Goal: Task Accomplishment & Management: Manage account settings

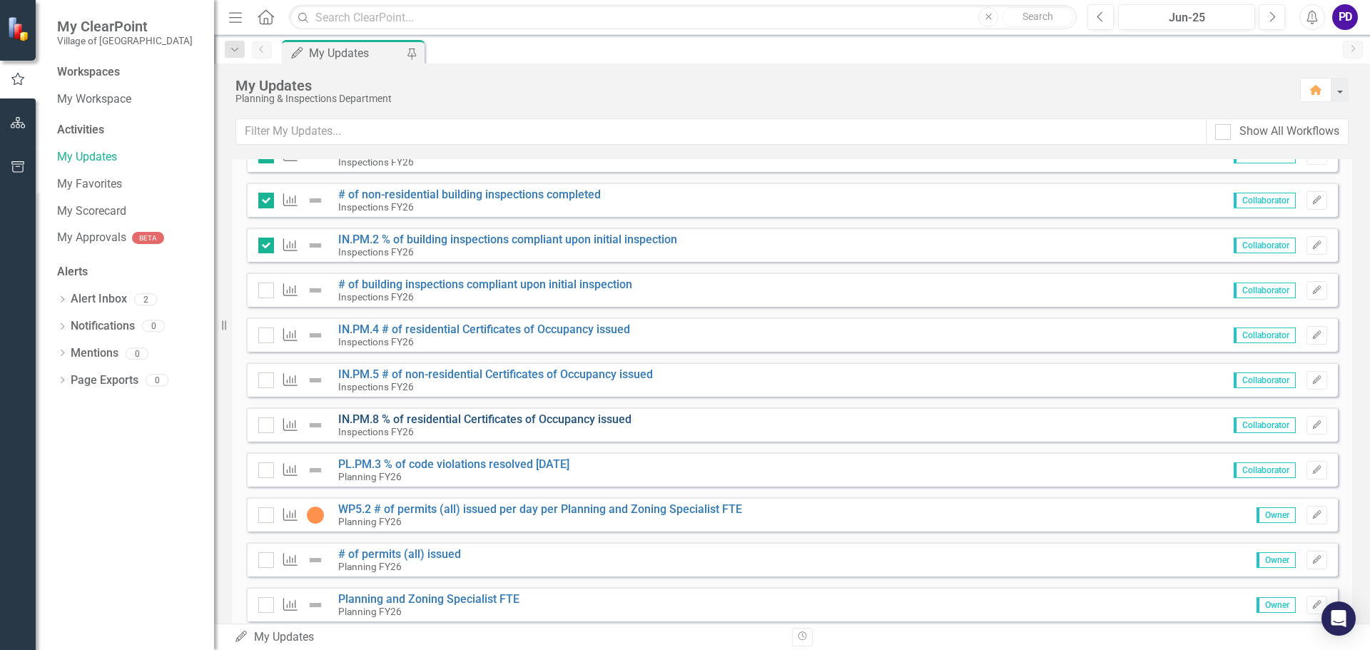
scroll to position [428, 0]
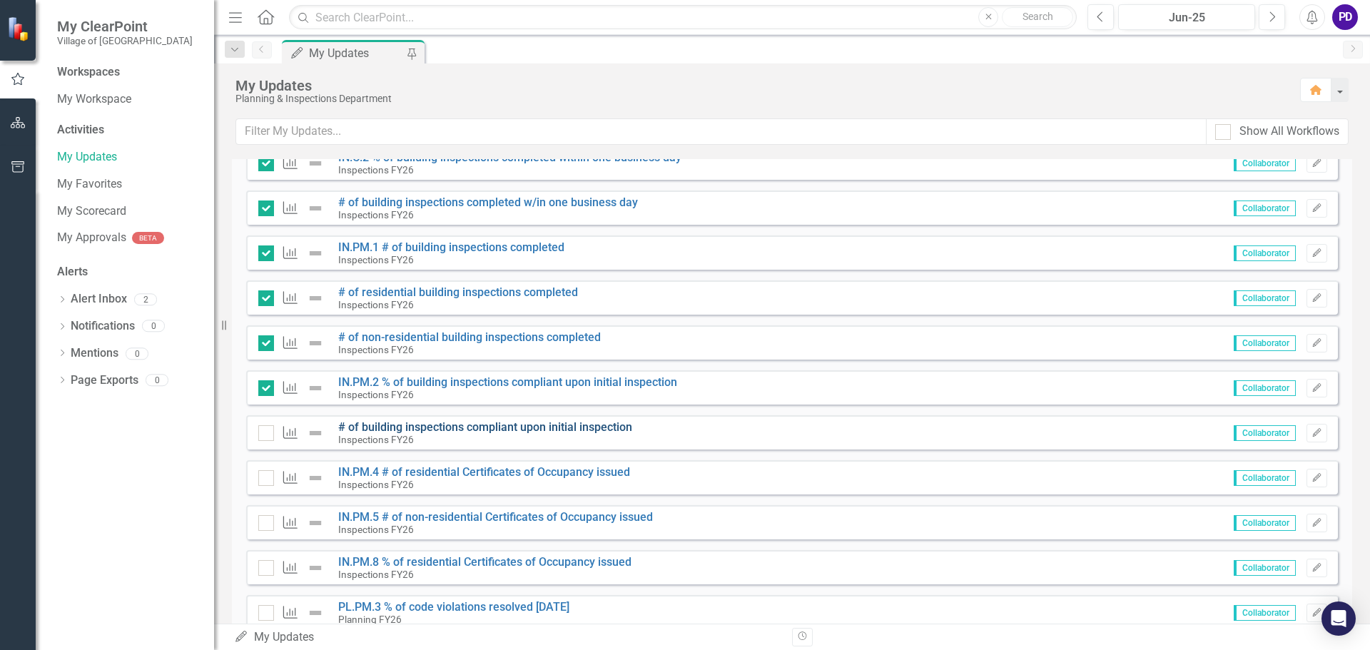
click at [432, 429] on link "# of building inspections compliant upon initial inspection" at bounding box center [485, 427] width 294 height 14
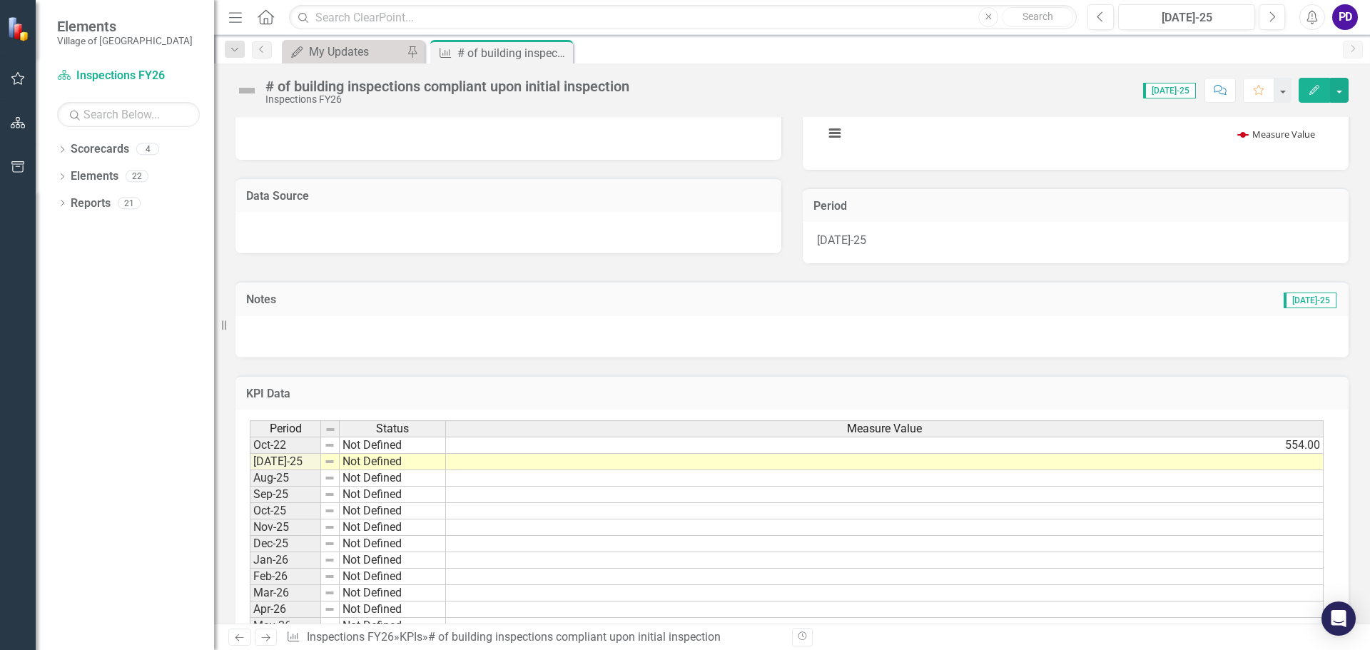
scroll to position [284, 0]
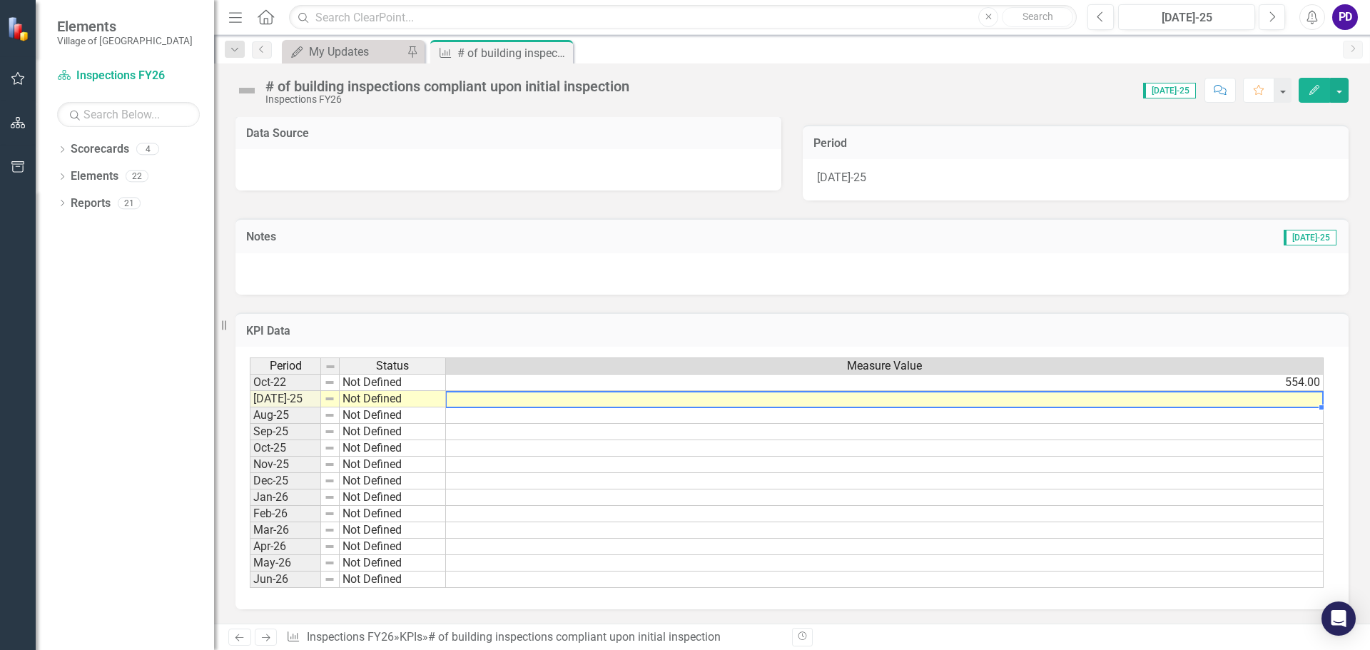
click at [1175, 402] on td at bounding box center [885, 399] width 878 height 16
click at [1247, 395] on td at bounding box center [885, 399] width 878 height 16
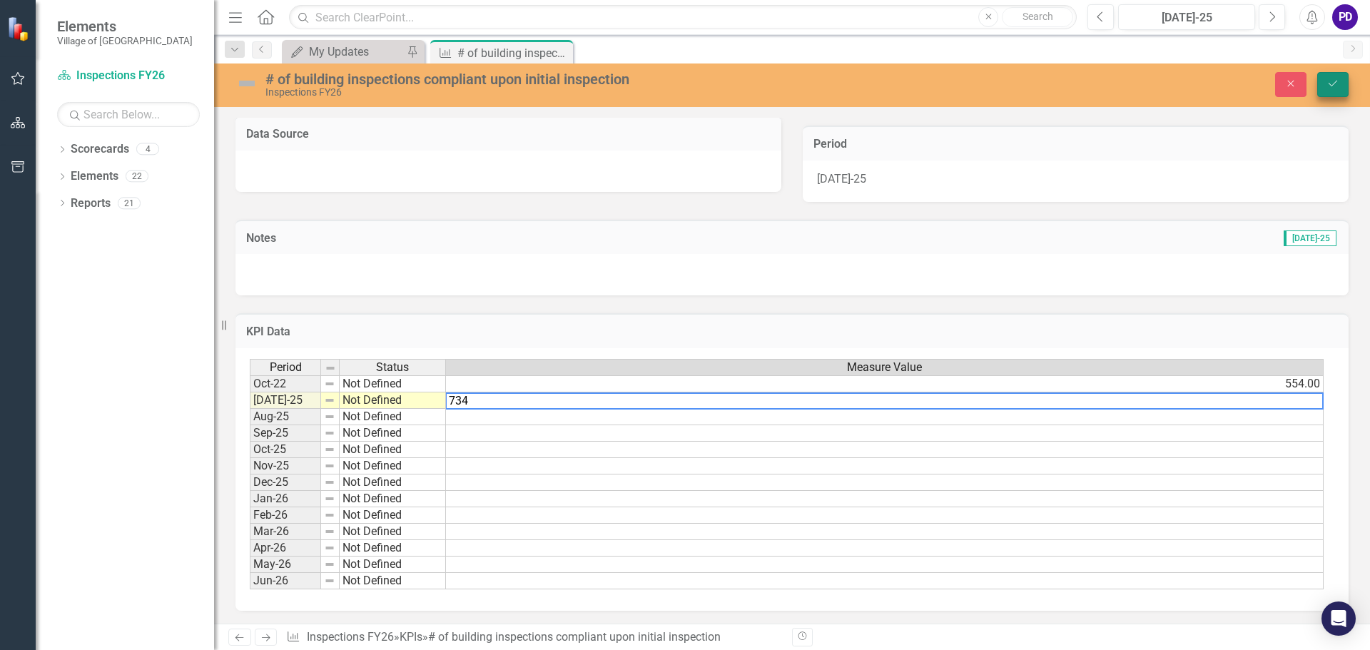
type textarea "734"
click at [1332, 74] on button "Save" at bounding box center [1332, 84] width 31 height 25
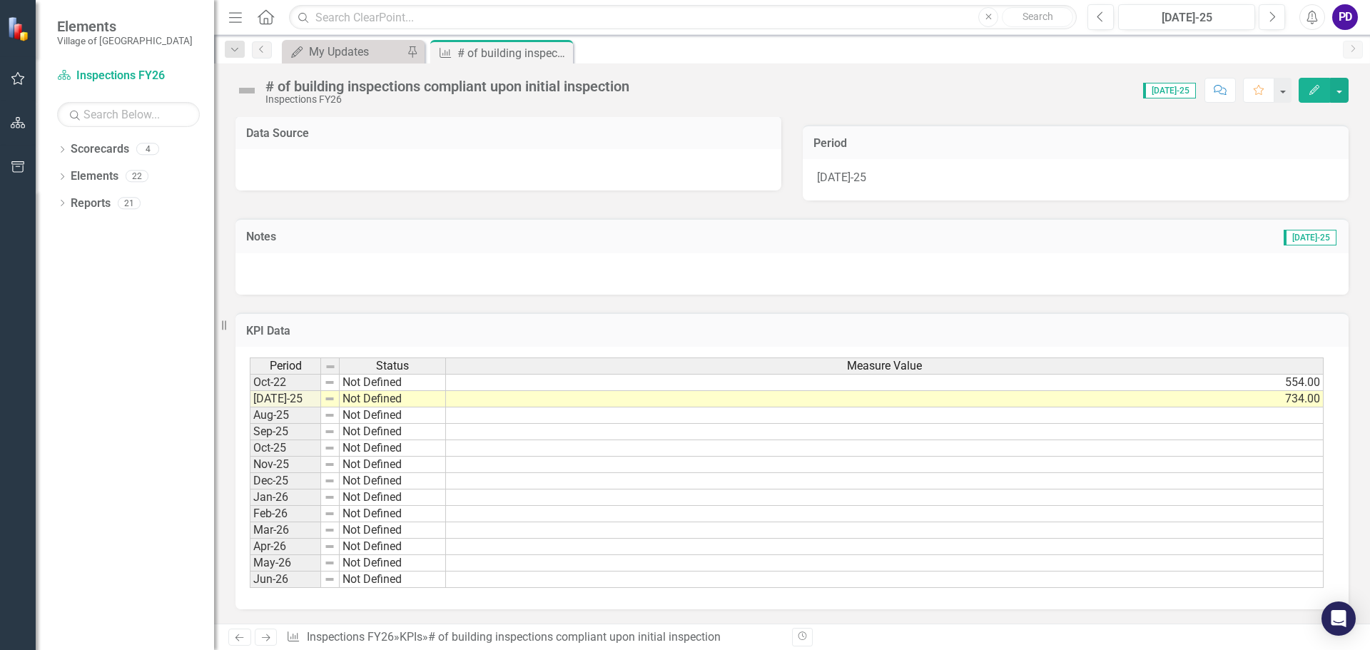
click at [978, 470] on td at bounding box center [885, 465] width 878 height 16
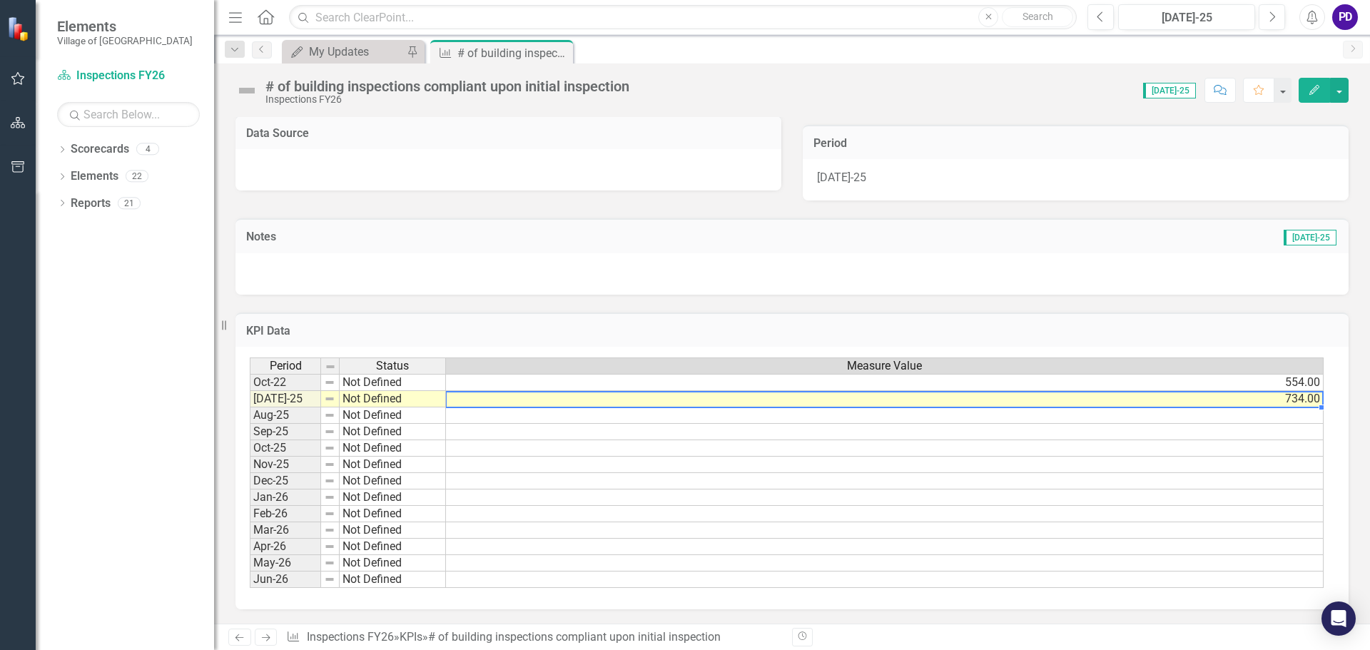
click at [1291, 398] on td "734.00" at bounding box center [885, 399] width 878 height 16
click at [250, 390] on div "Period Status Measure Value Oct-22 Not Defined 554.00 [DATE]-25 Not Defined 734…" at bounding box center [250, 472] width 0 height 230
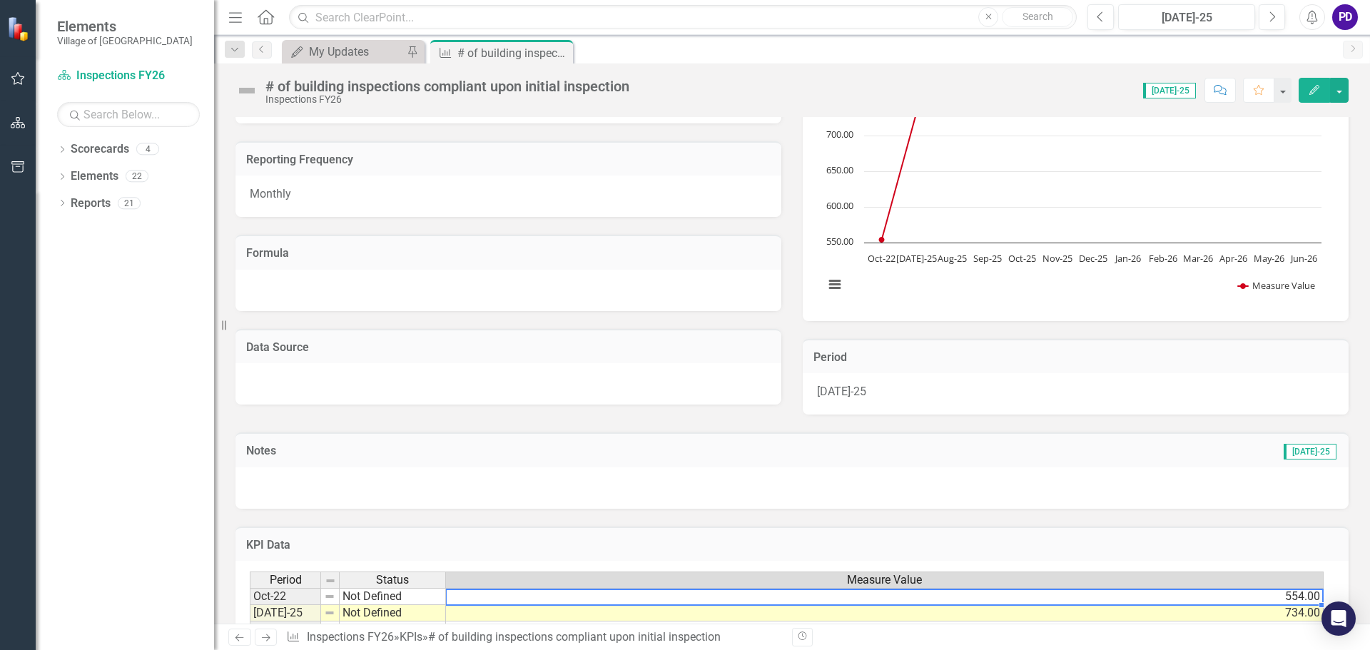
scroll to position [0, 0]
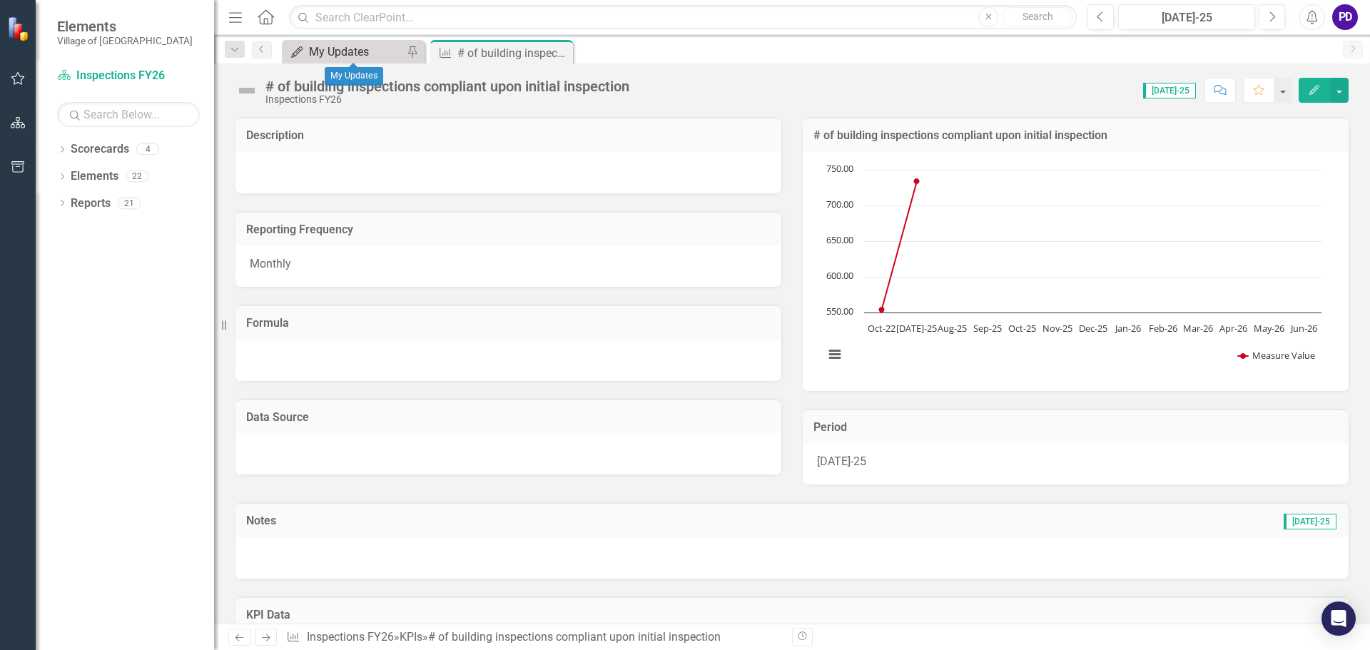
click at [357, 49] on div "My Updates" at bounding box center [356, 52] width 94 height 18
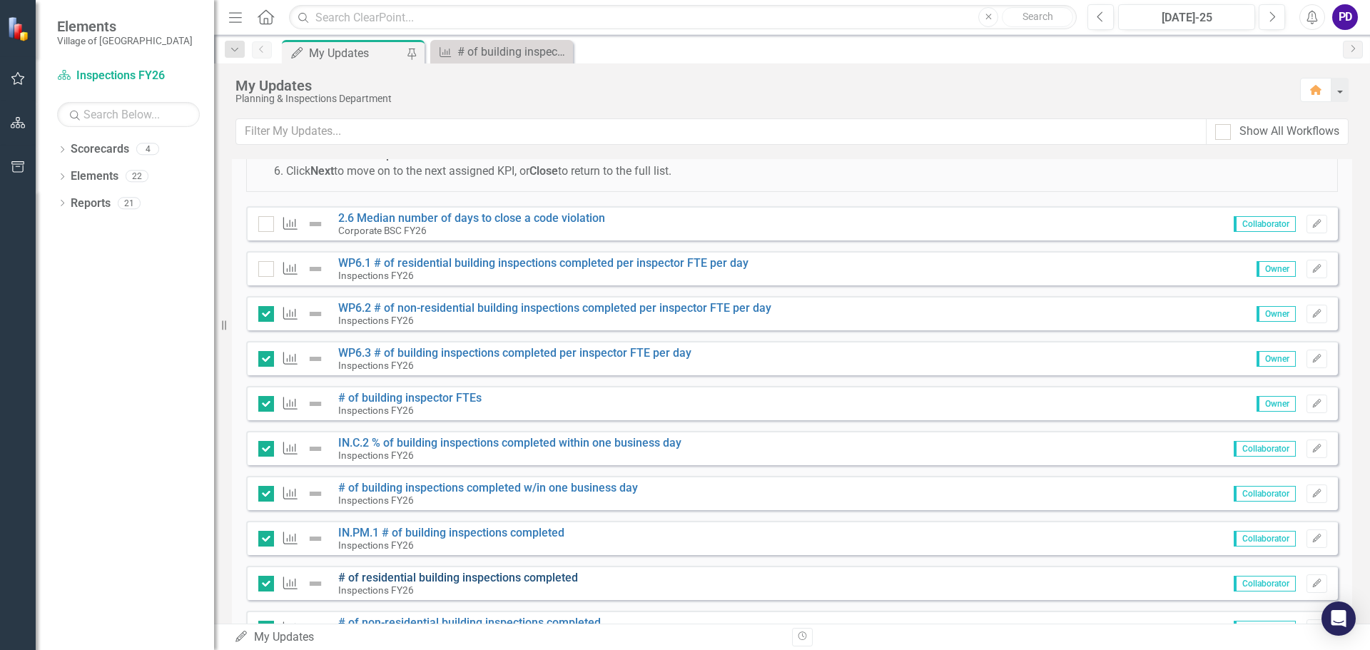
scroll to position [285, 0]
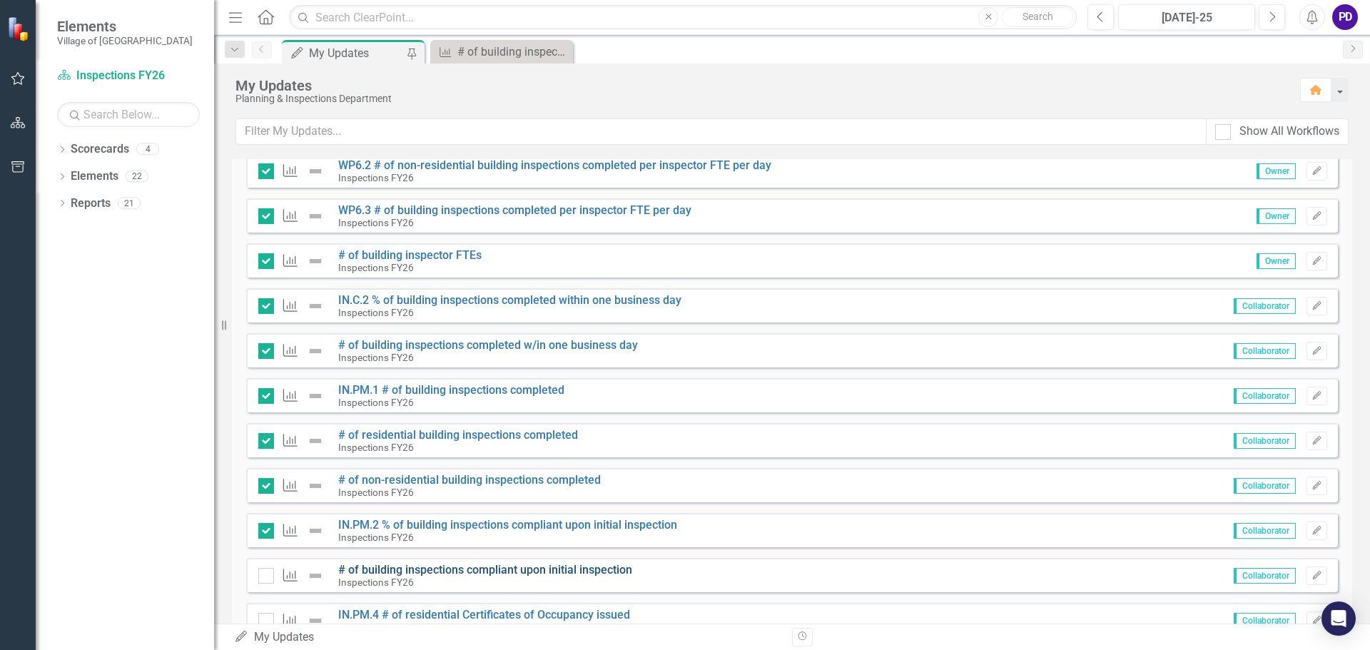
click at [399, 575] on link "# of building inspections compliant upon initial inspection" at bounding box center [485, 570] width 294 height 14
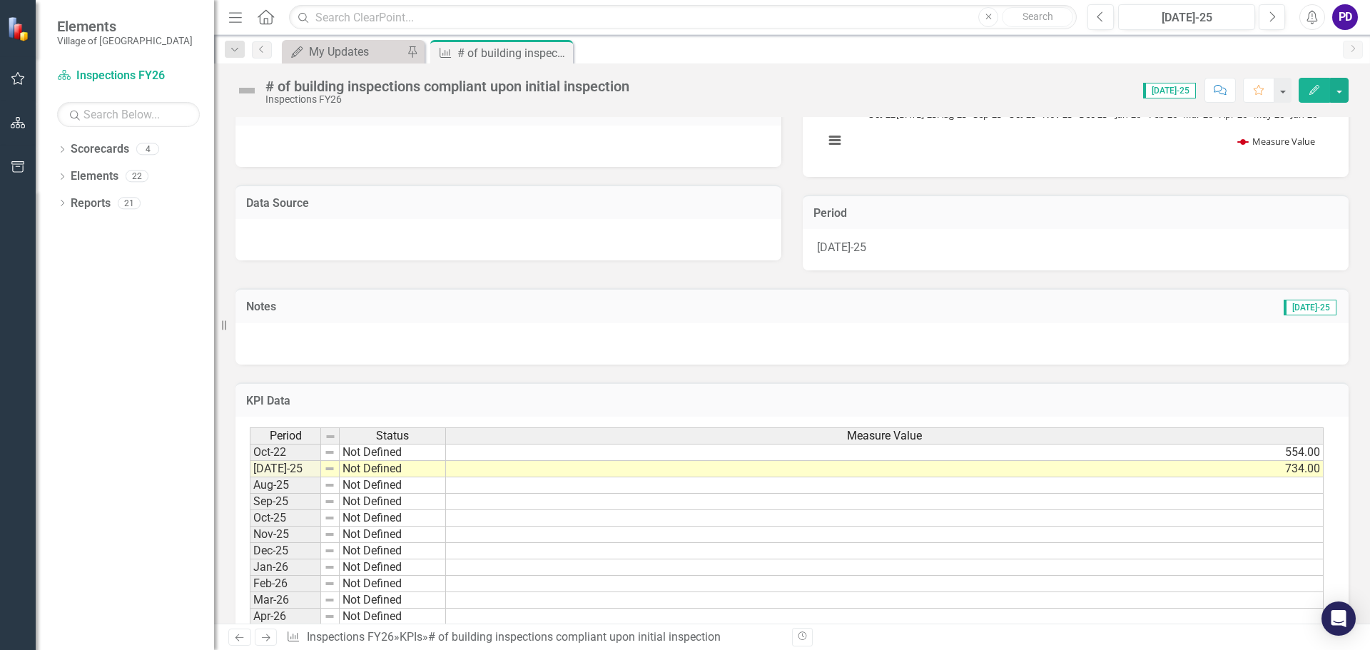
scroll to position [284, 0]
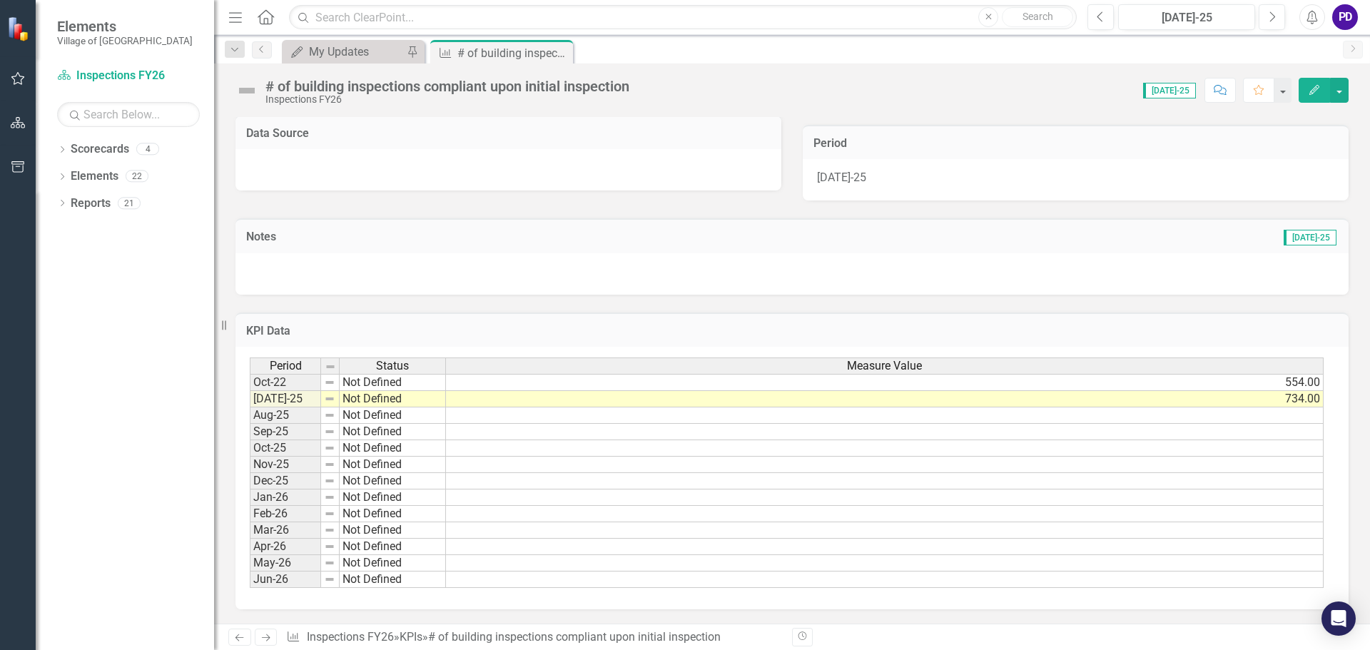
click at [569, 404] on td "734.00" at bounding box center [885, 399] width 878 height 16
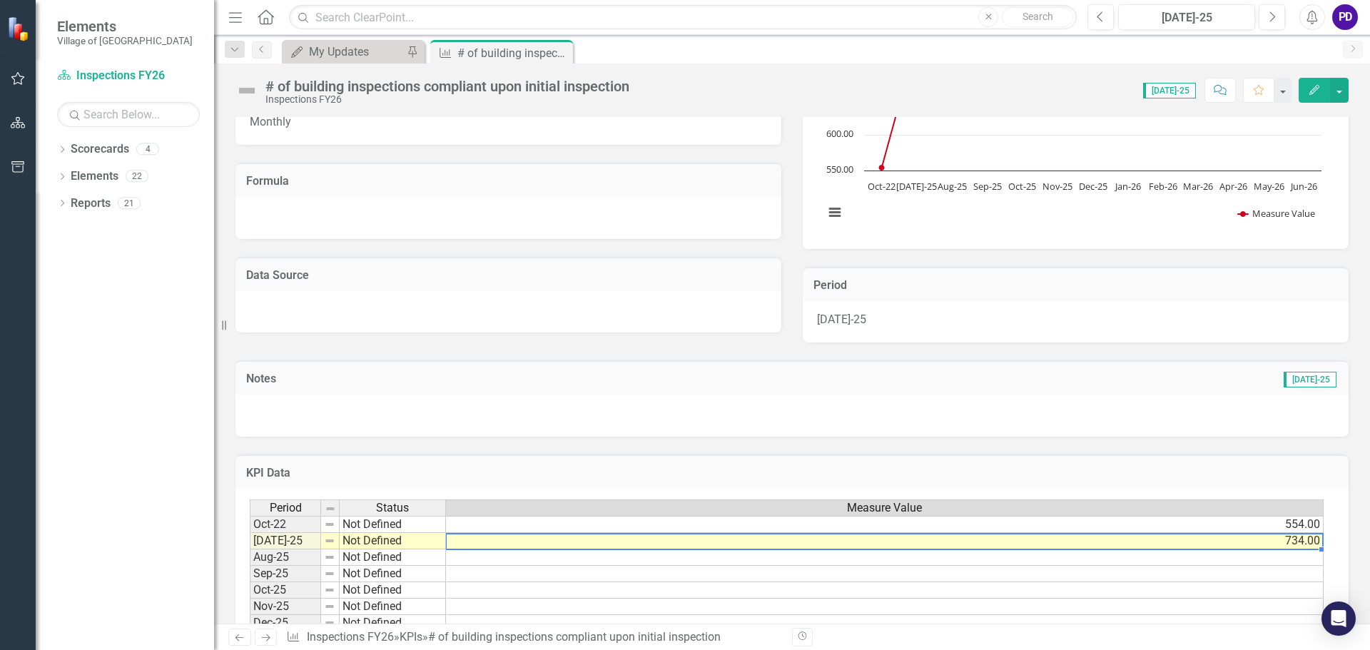
scroll to position [141, 0]
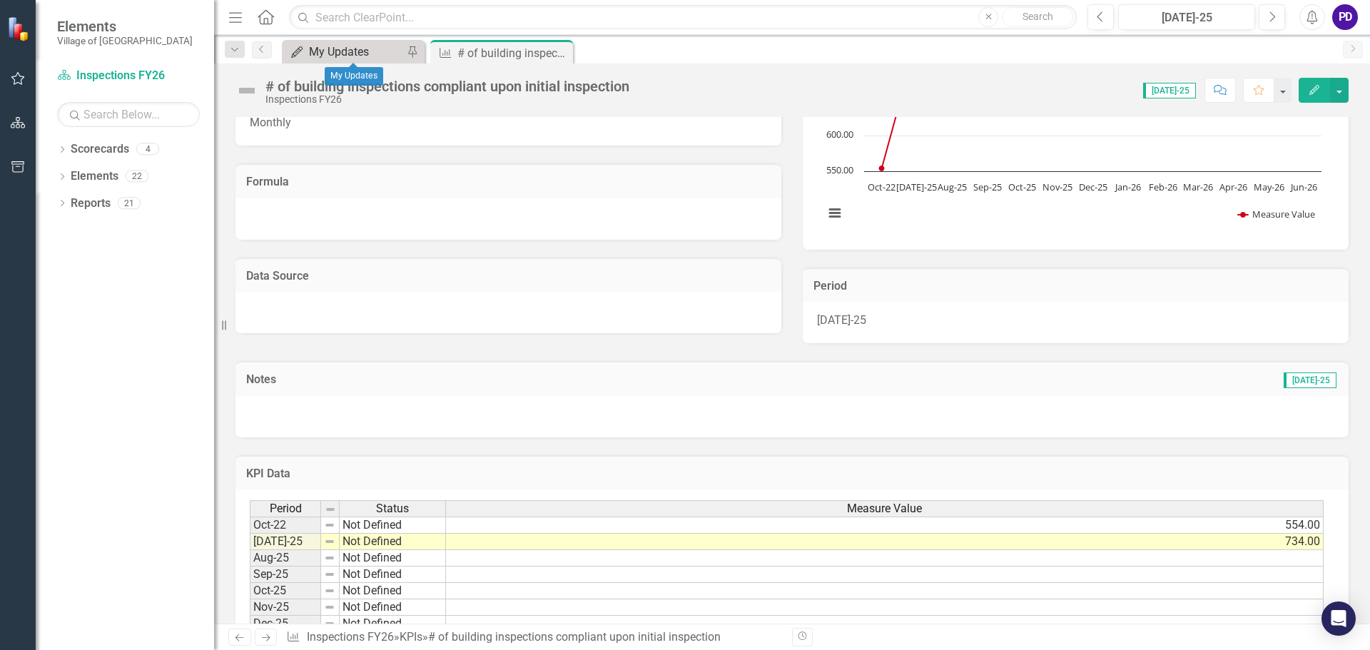
click at [338, 56] on div "My Updates" at bounding box center [356, 52] width 94 height 18
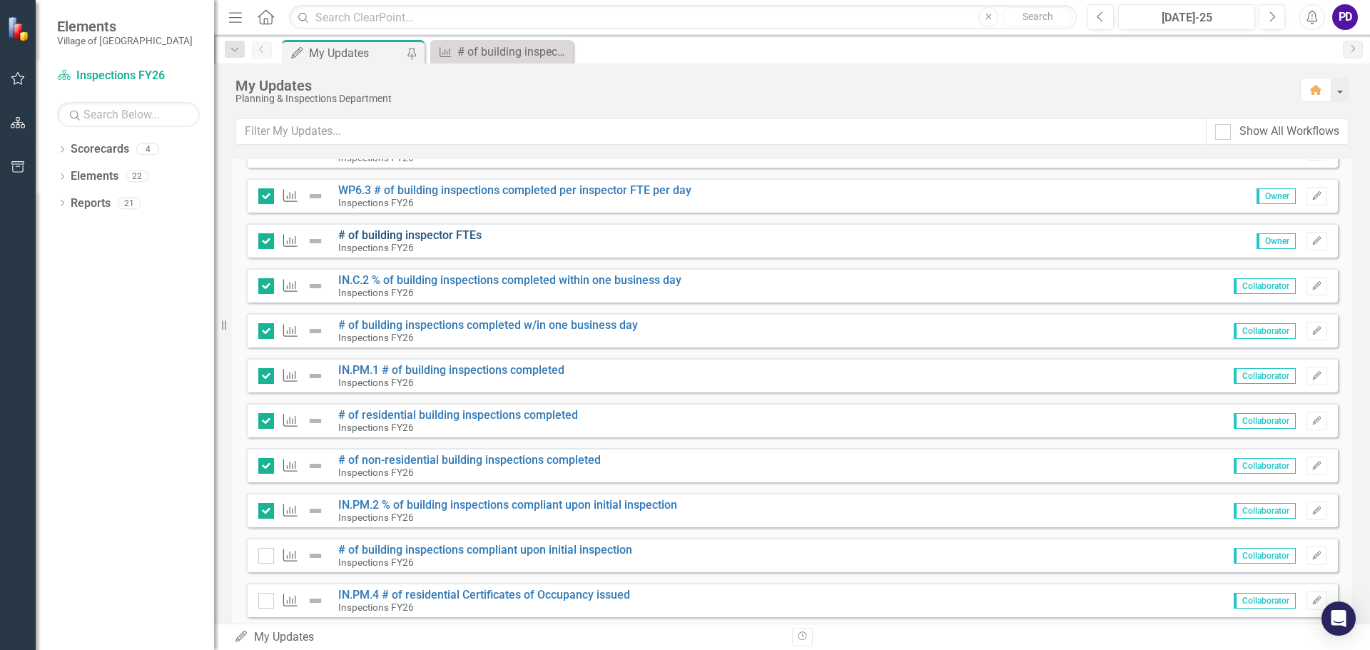
scroll to position [428, 0]
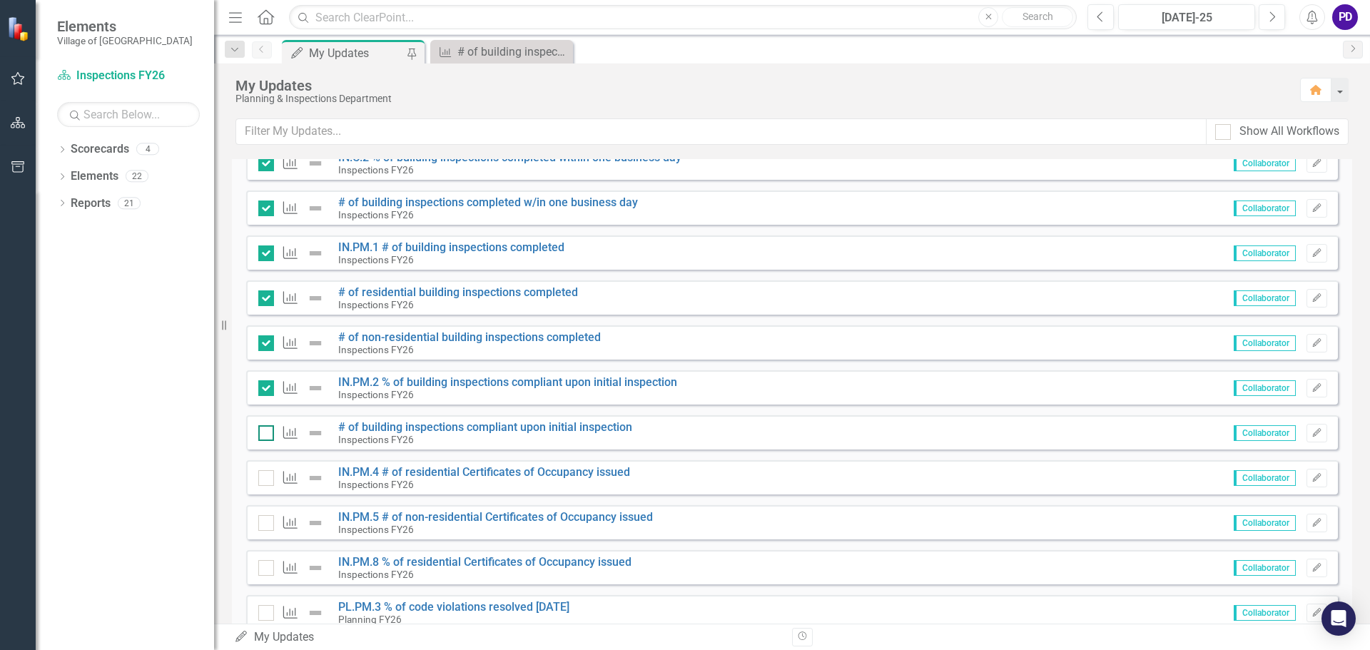
click at [272, 438] on div at bounding box center [266, 433] width 16 height 16
click at [268, 435] on input "checkbox" at bounding box center [262, 429] width 9 height 9
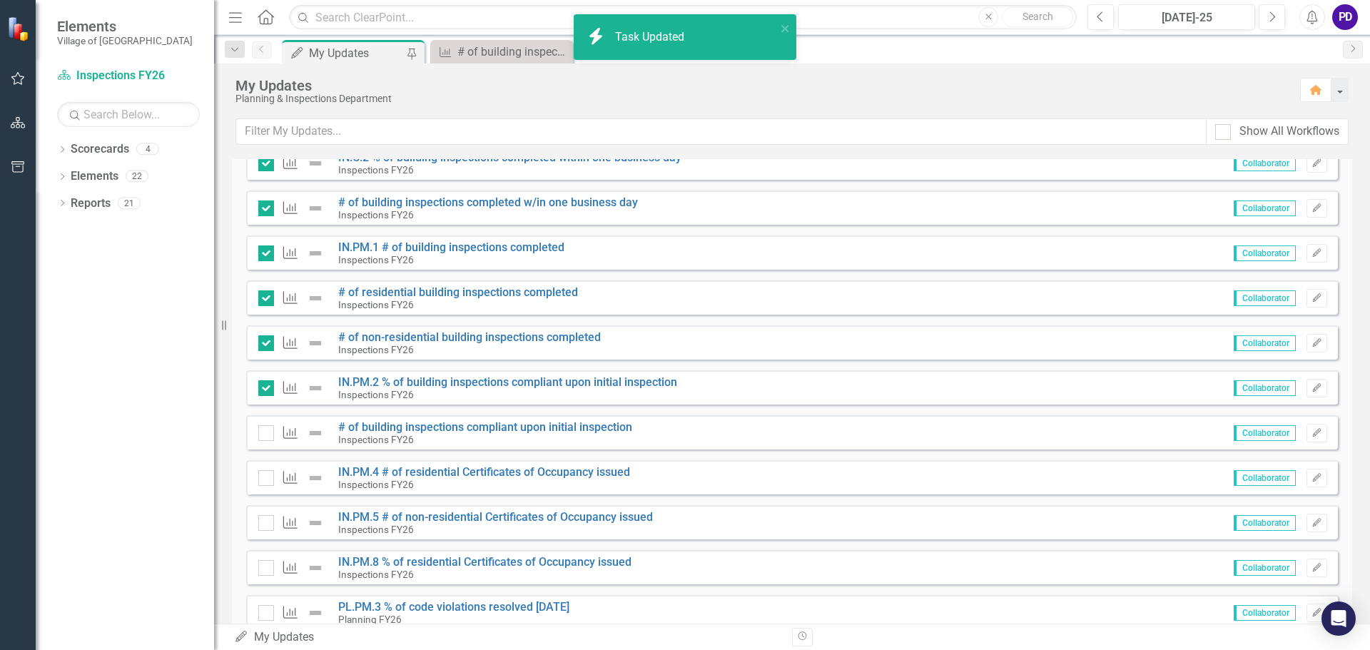
checkbox input "true"
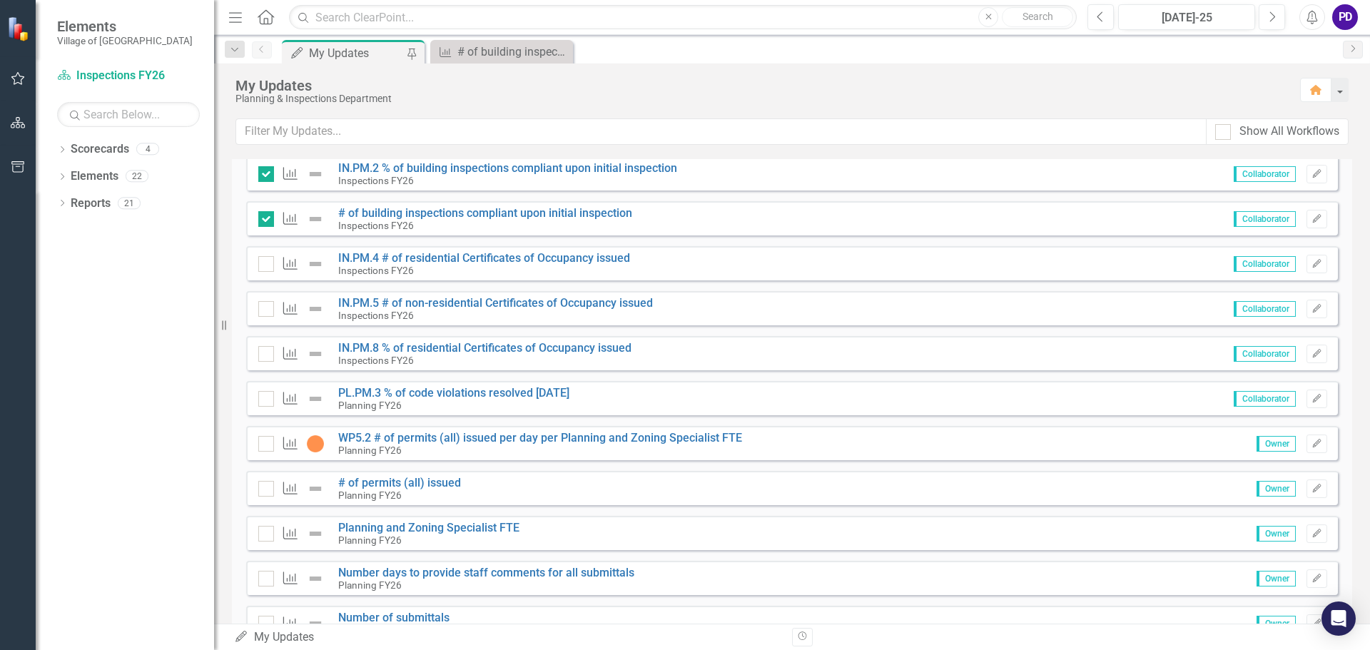
scroll to position [499, 0]
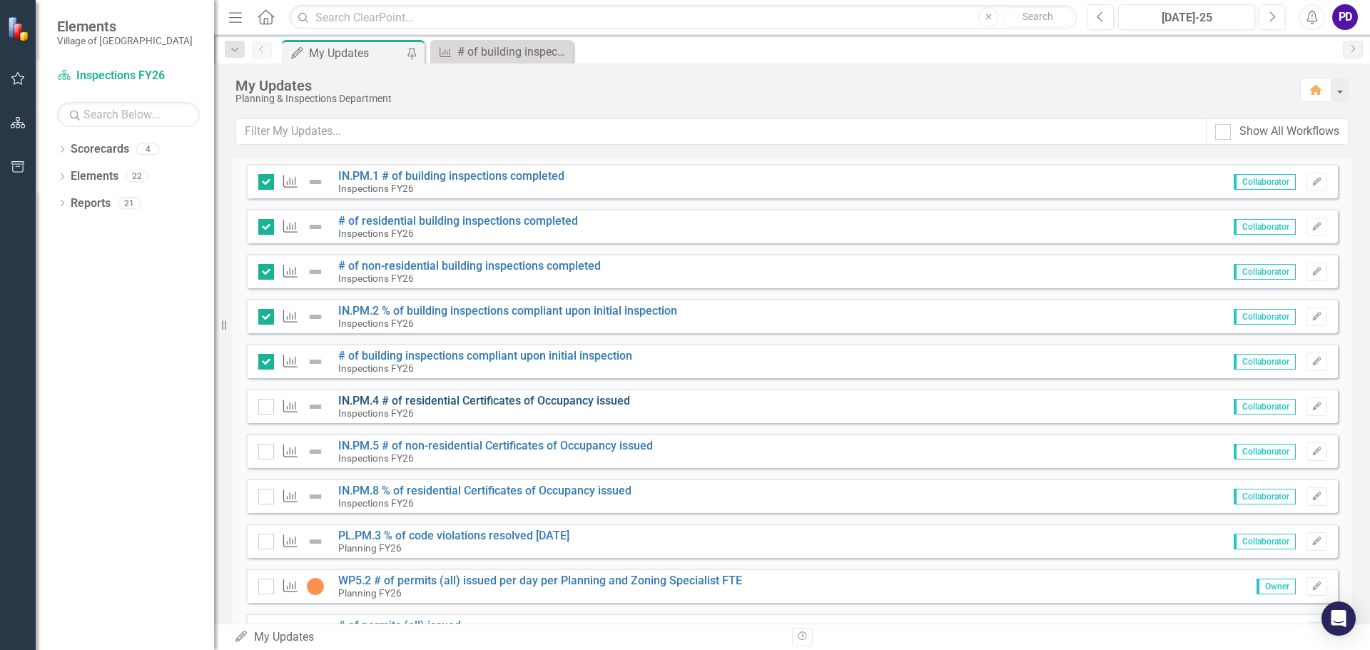
click at [473, 401] on link "IN.PM.4 # of residential Certificates of Occupancy issued" at bounding box center [484, 401] width 292 height 14
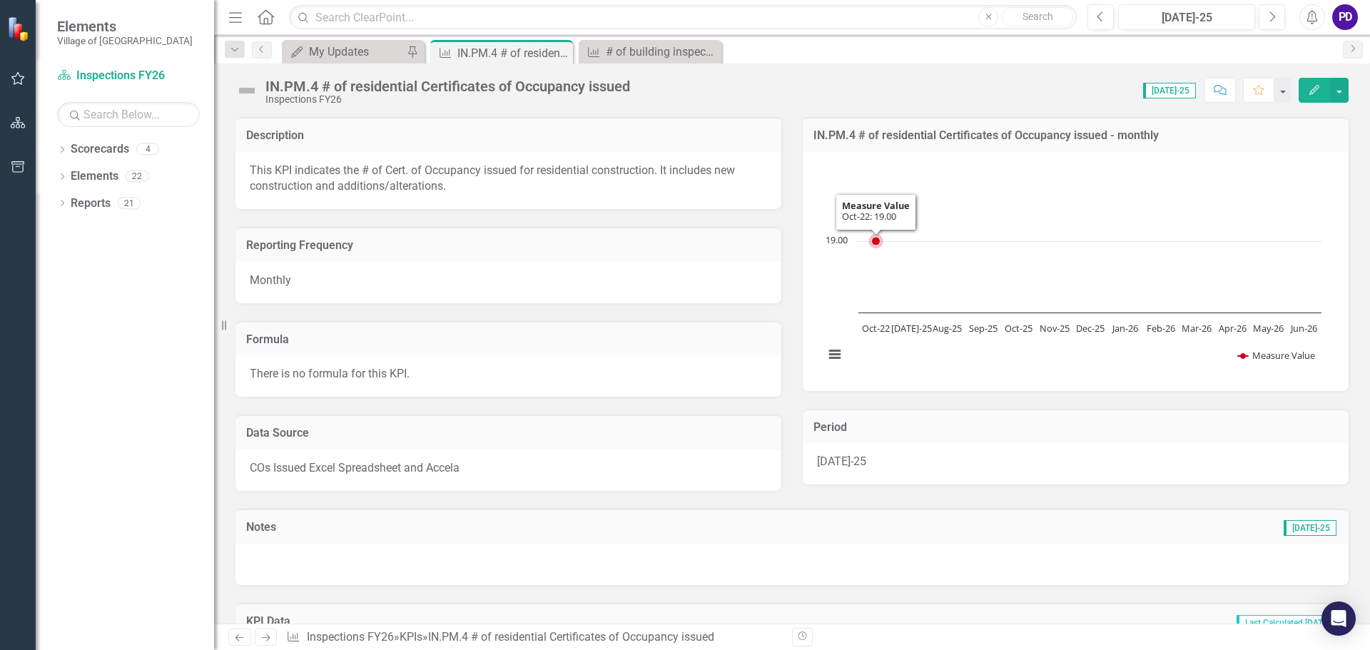
scroll to position [214, 0]
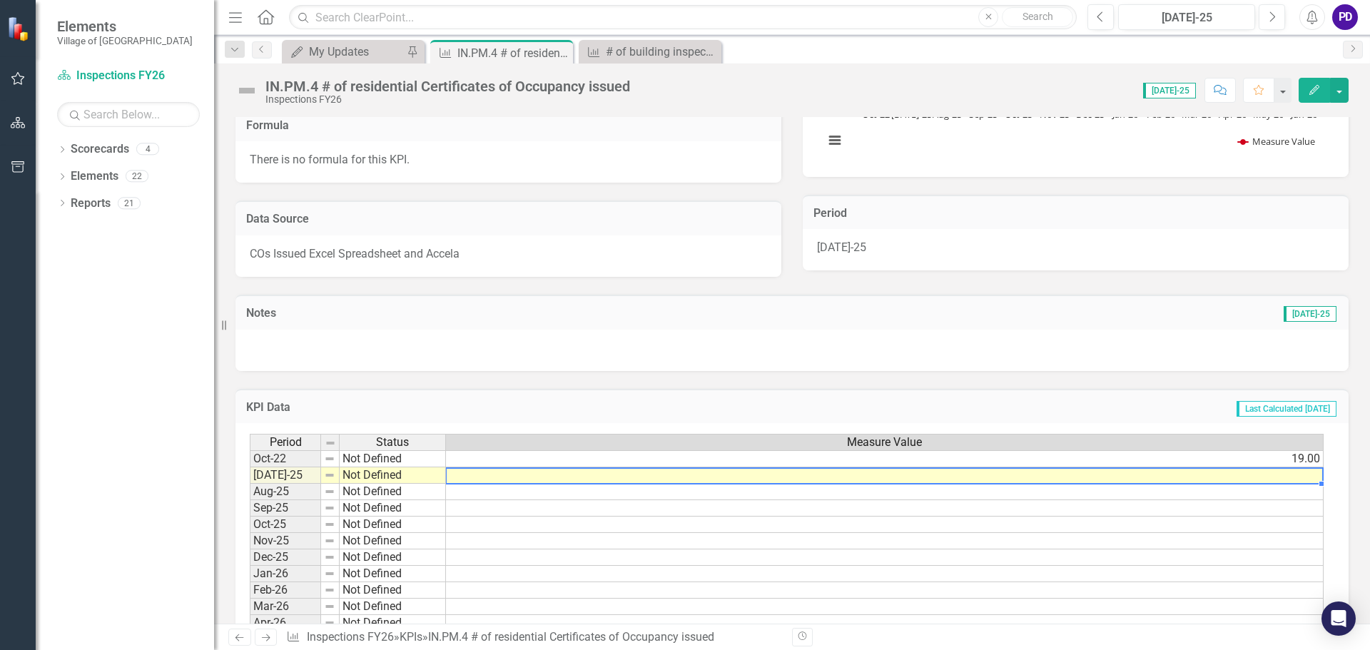
click at [1316, 475] on td at bounding box center [885, 475] width 878 height 16
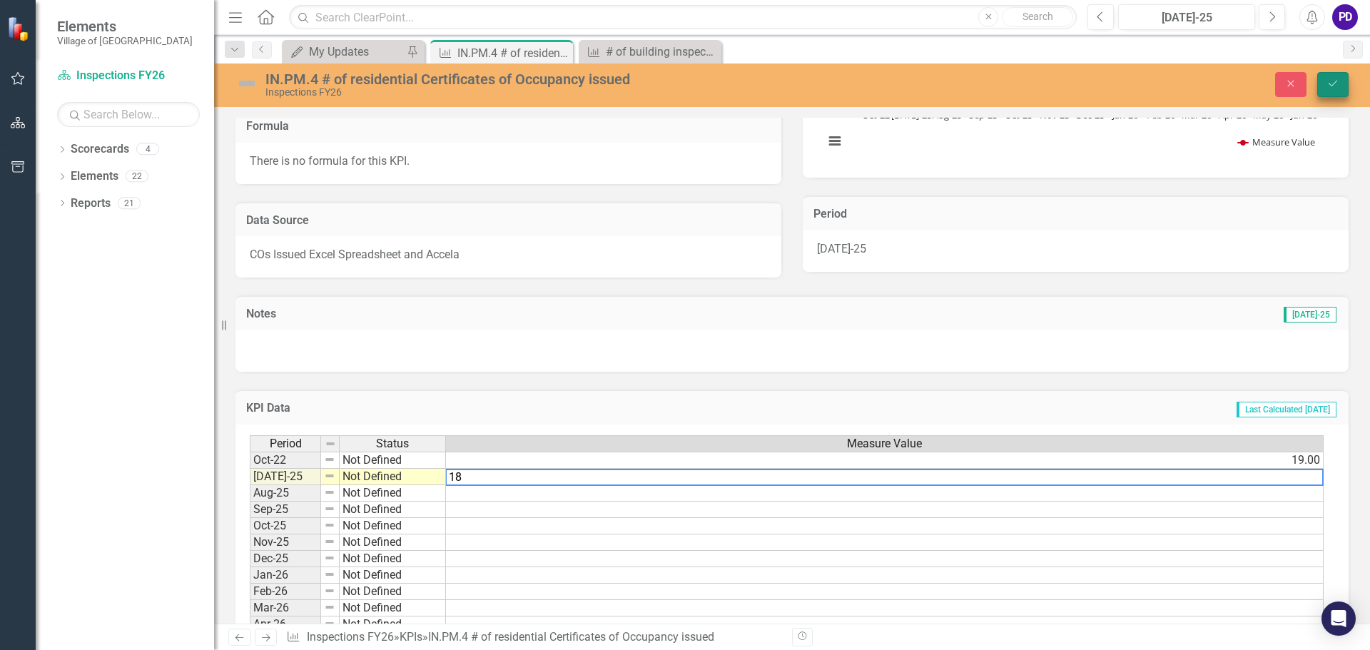
type textarea "18"
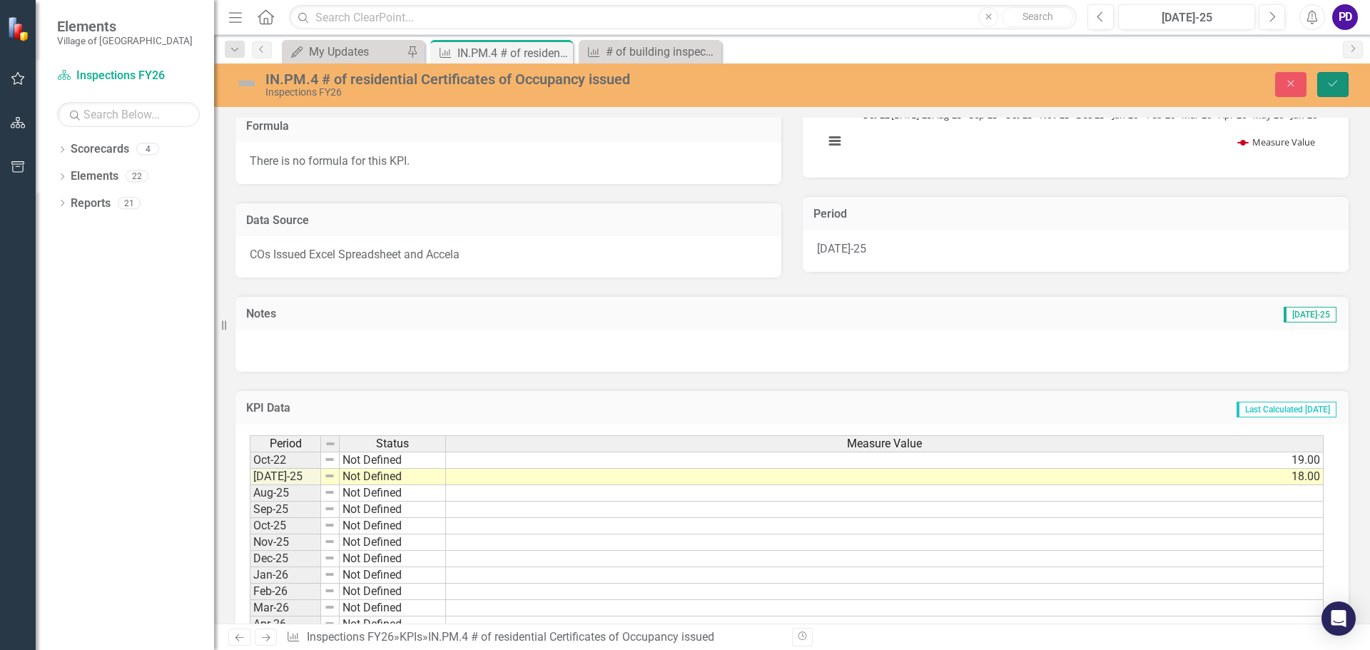
click at [1334, 83] on icon "Save" at bounding box center [1333, 83] width 13 height 10
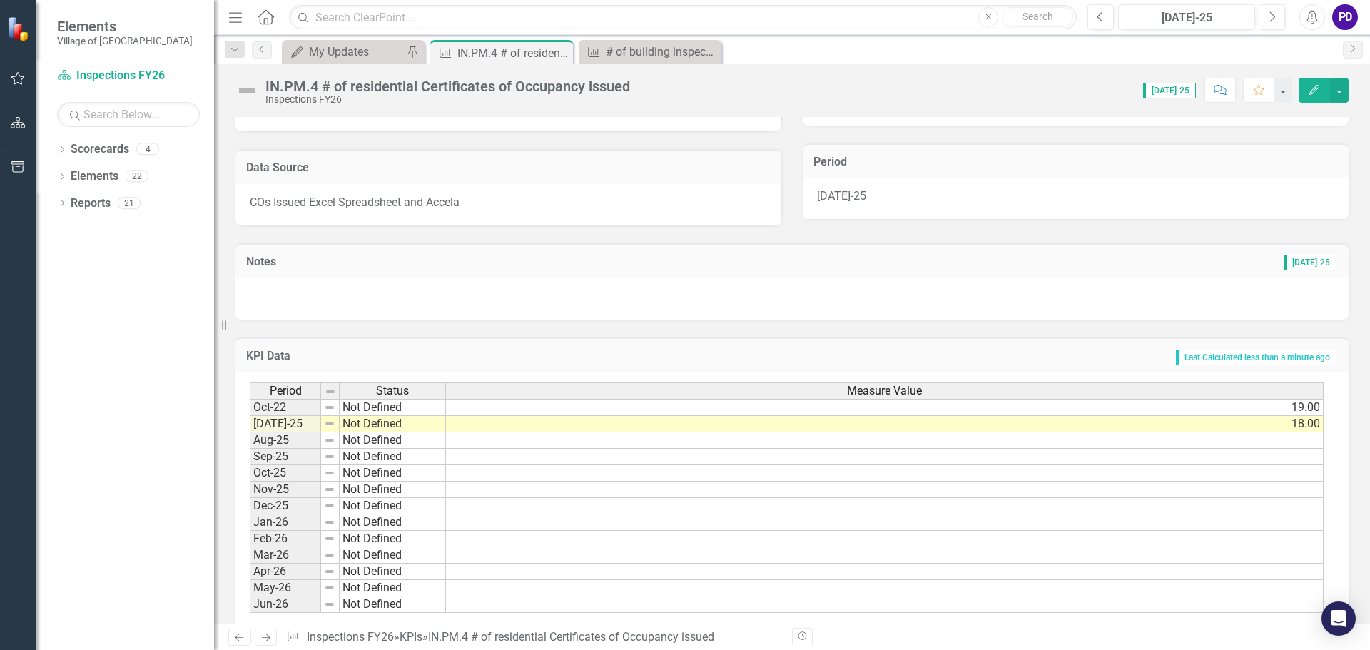
scroll to position [290, 0]
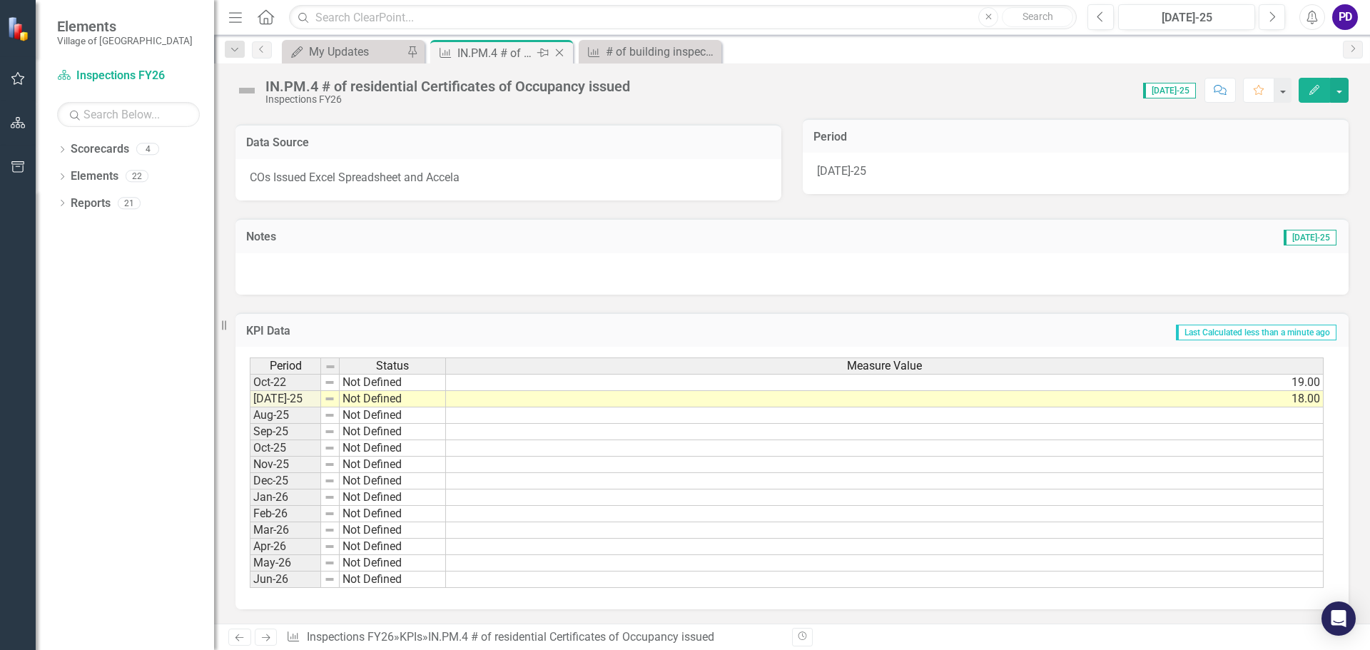
click at [564, 52] on icon "Close" at bounding box center [559, 52] width 14 height 11
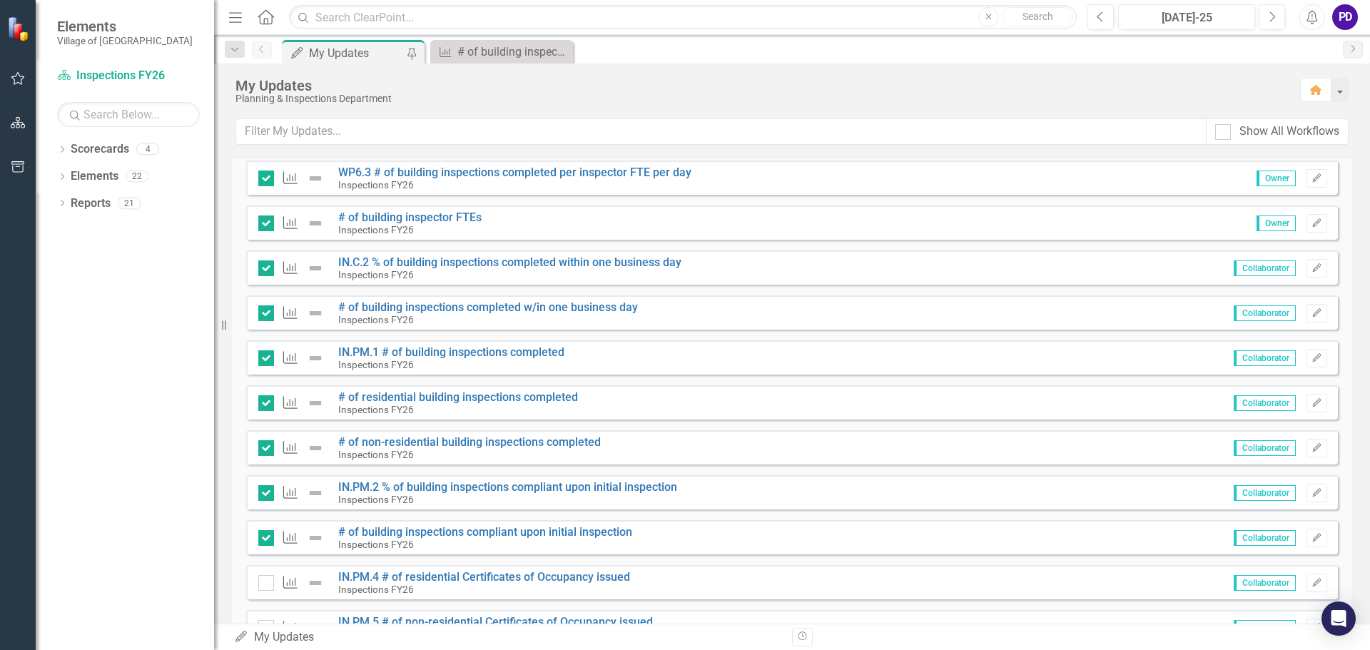
scroll to position [357, 0]
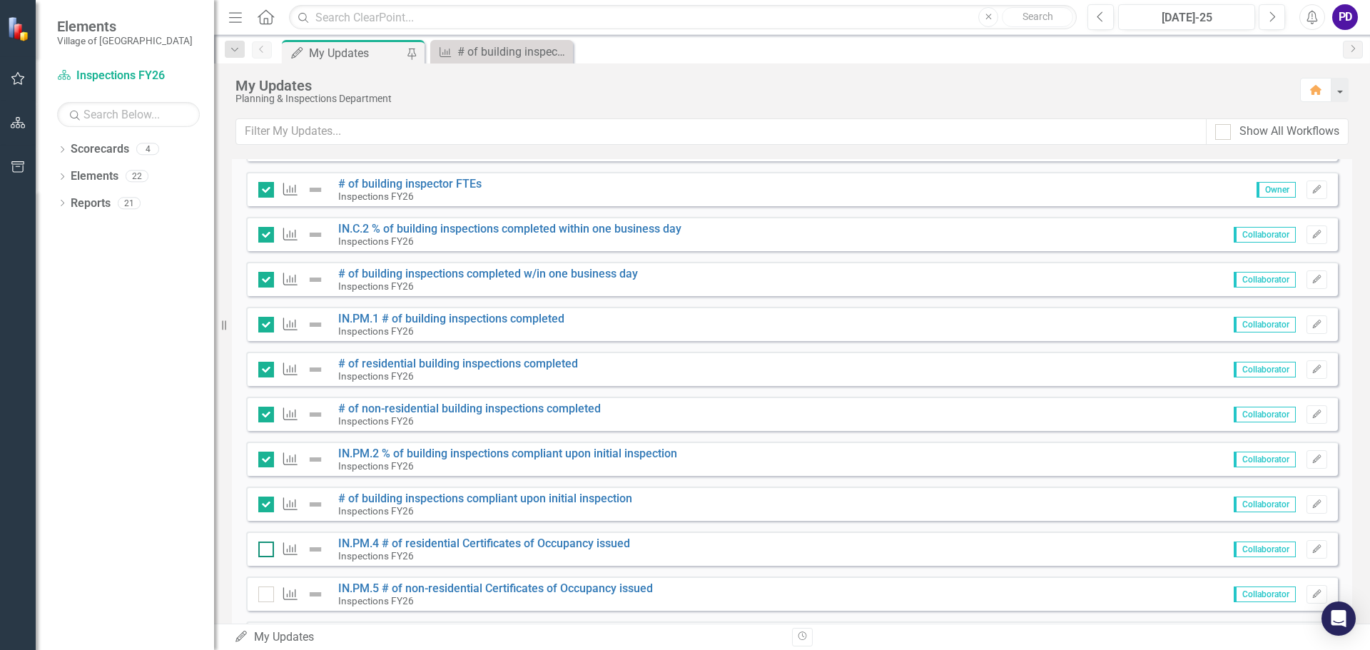
click at [267, 553] on div at bounding box center [266, 550] width 16 height 16
click at [267, 551] on input "checkbox" at bounding box center [262, 546] width 9 height 9
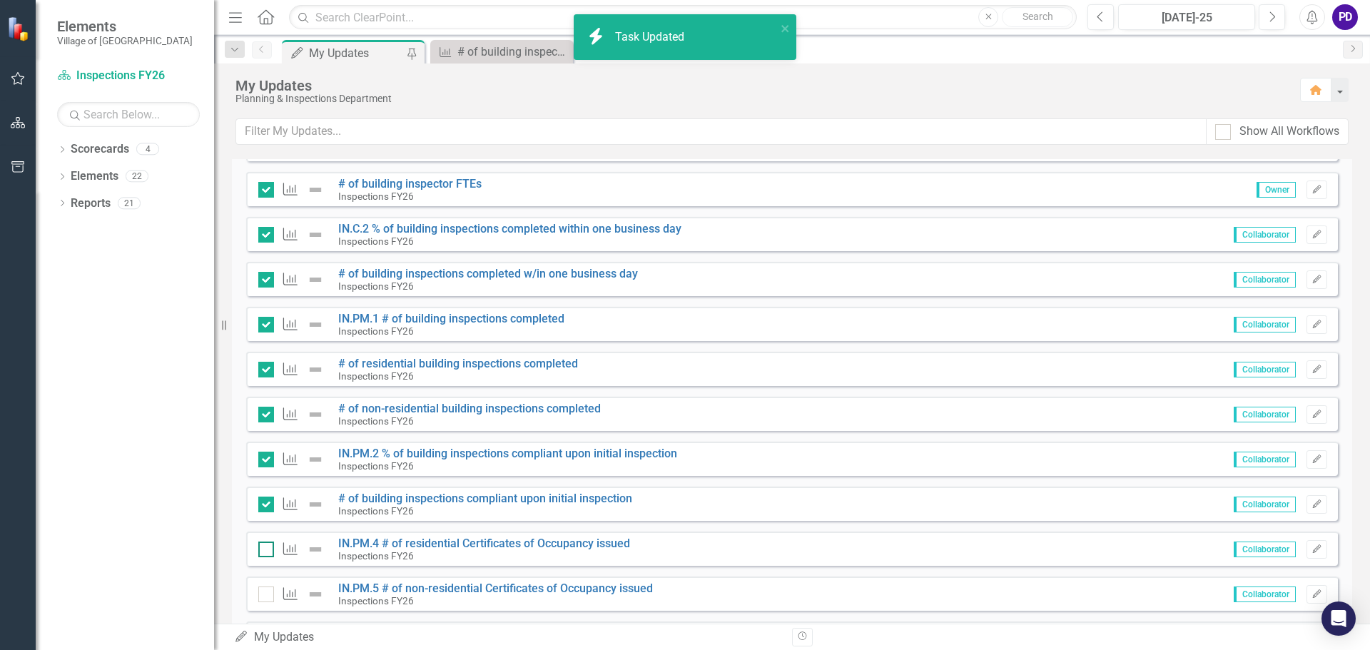
checkbox input "true"
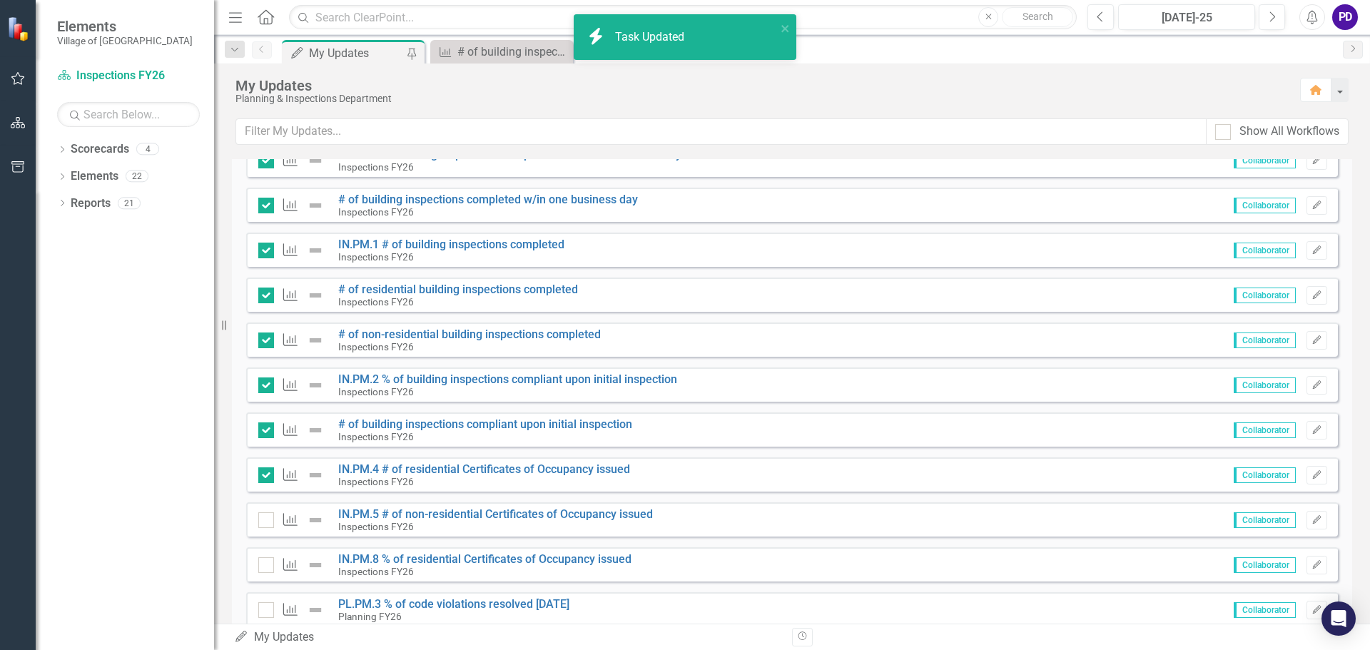
scroll to position [571, 0]
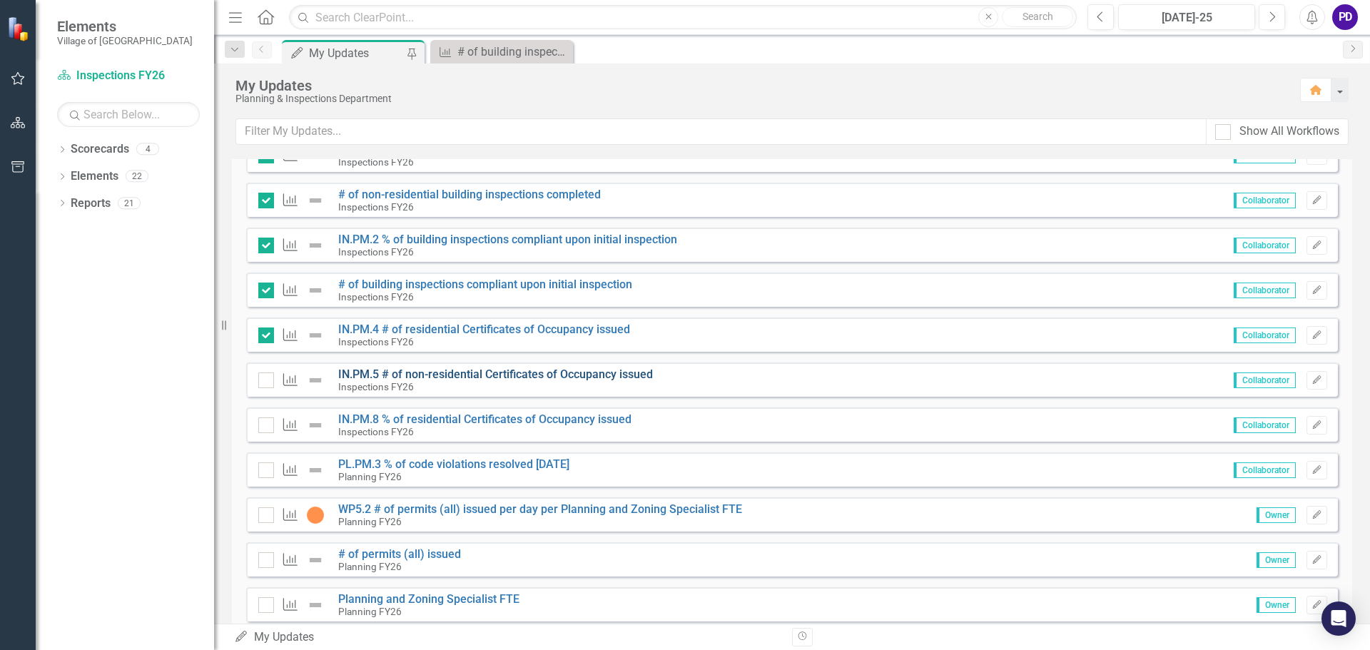
click at [385, 372] on link "IN.PM.5 # of non-residential Certificates of Occupancy issued" at bounding box center [495, 374] width 315 height 14
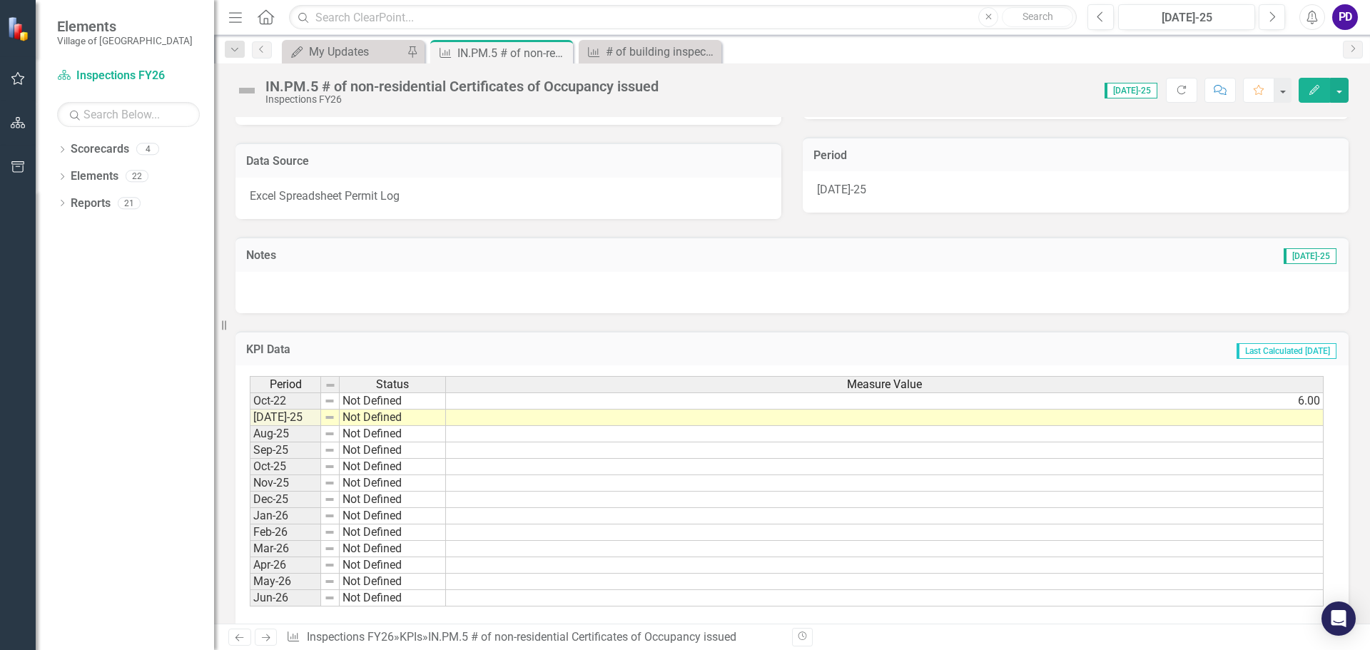
scroll to position [290, 0]
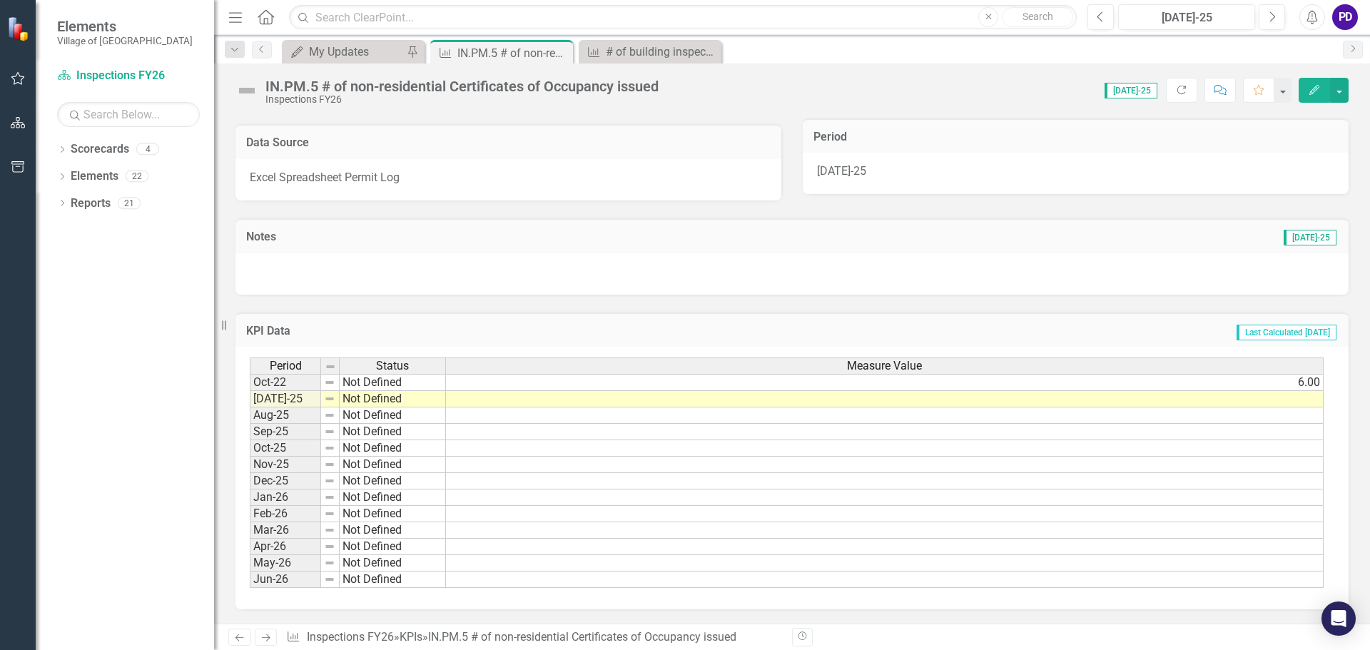
click at [1304, 401] on td at bounding box center [885, 399] width 878 height 16
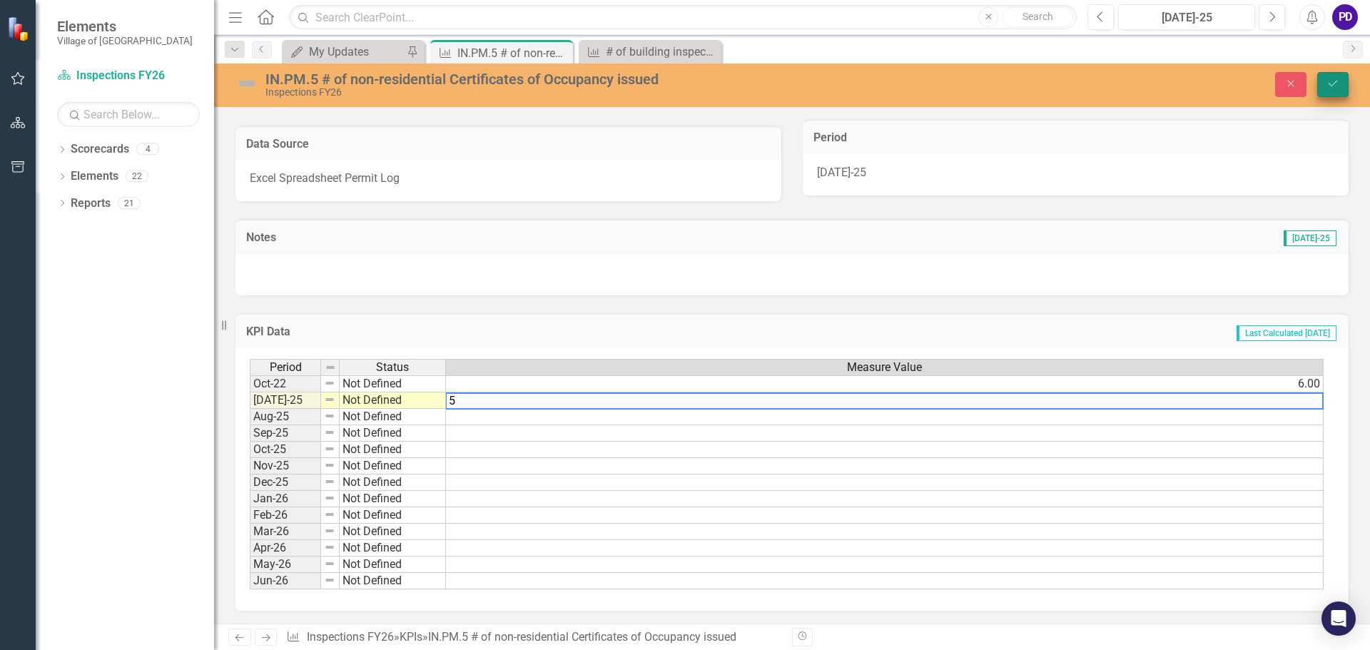
type textarea "5"
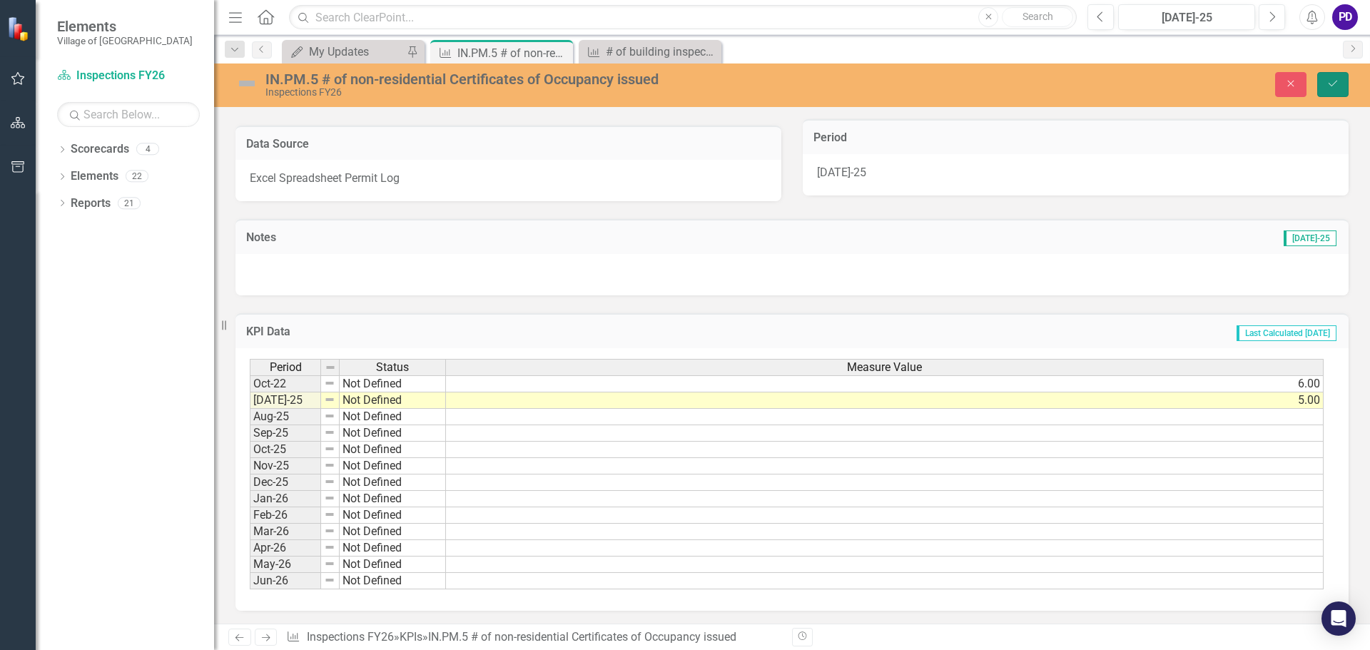
click at [1334, 84] on icon "submit" at bounding box center [1333, 84] width 9 height 6
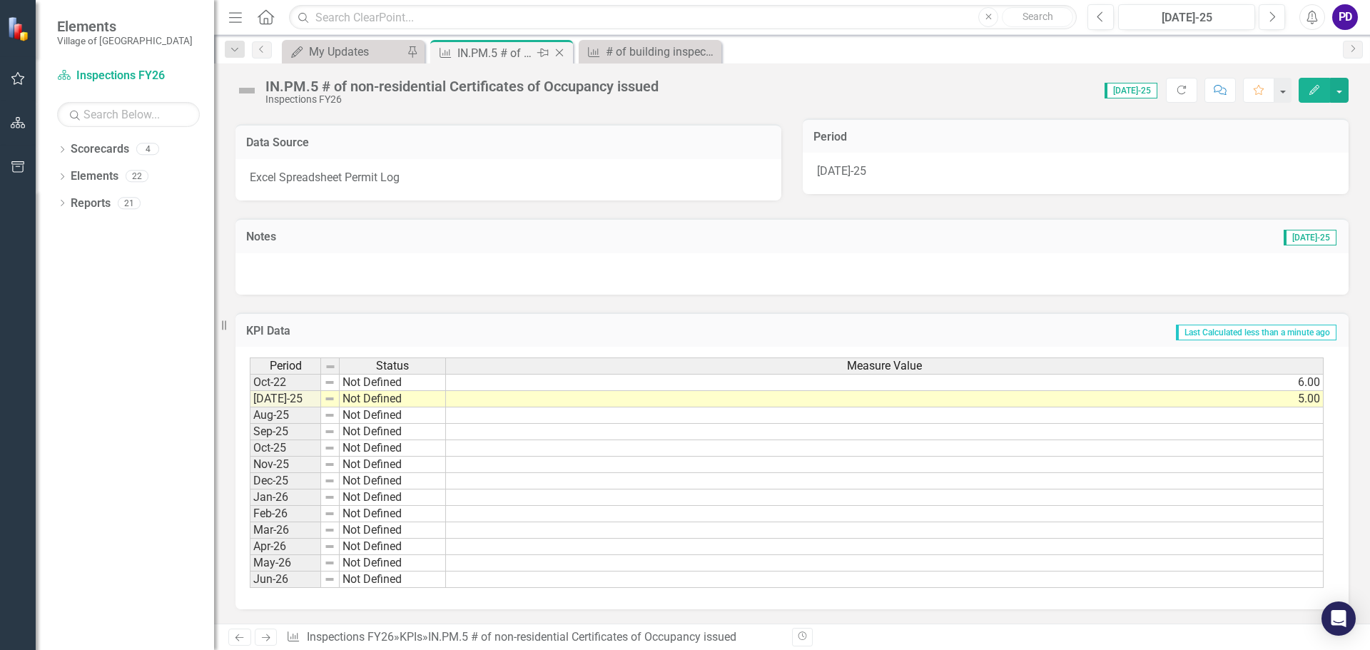
click at [563, 54] on icon "Close" at bounding box center [559, 52] width 14 height 11
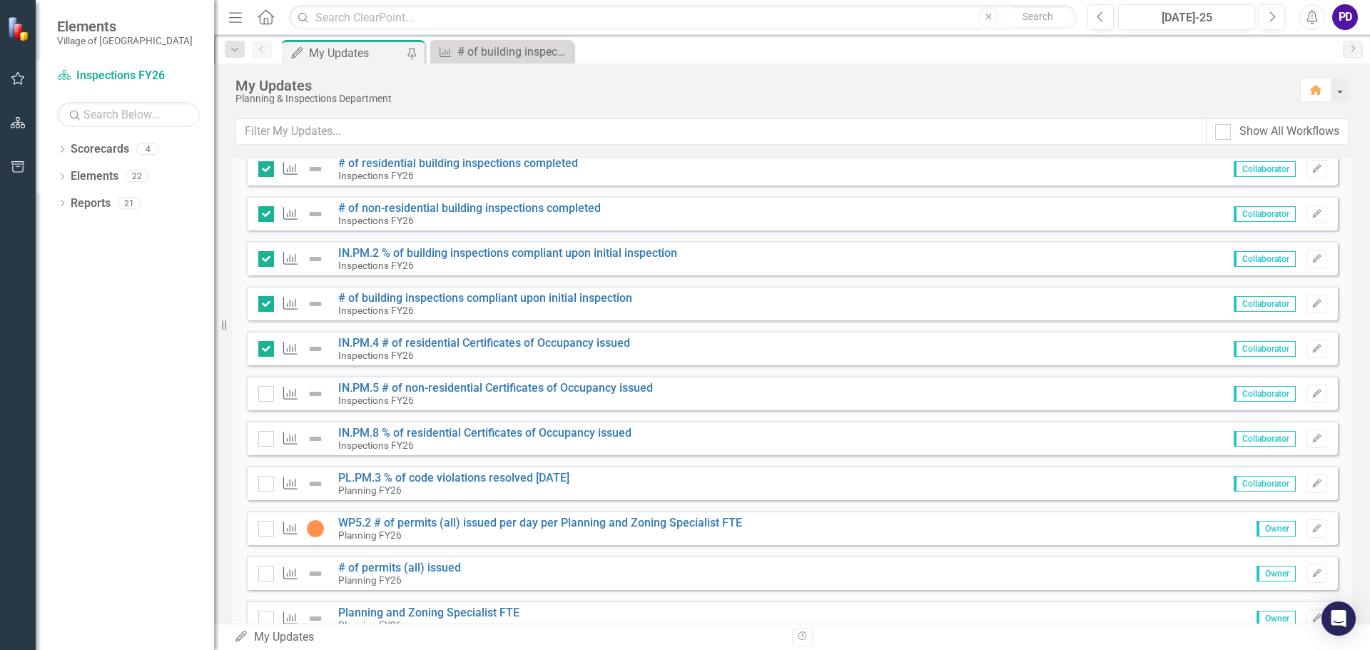
scroll to position [571, 0]
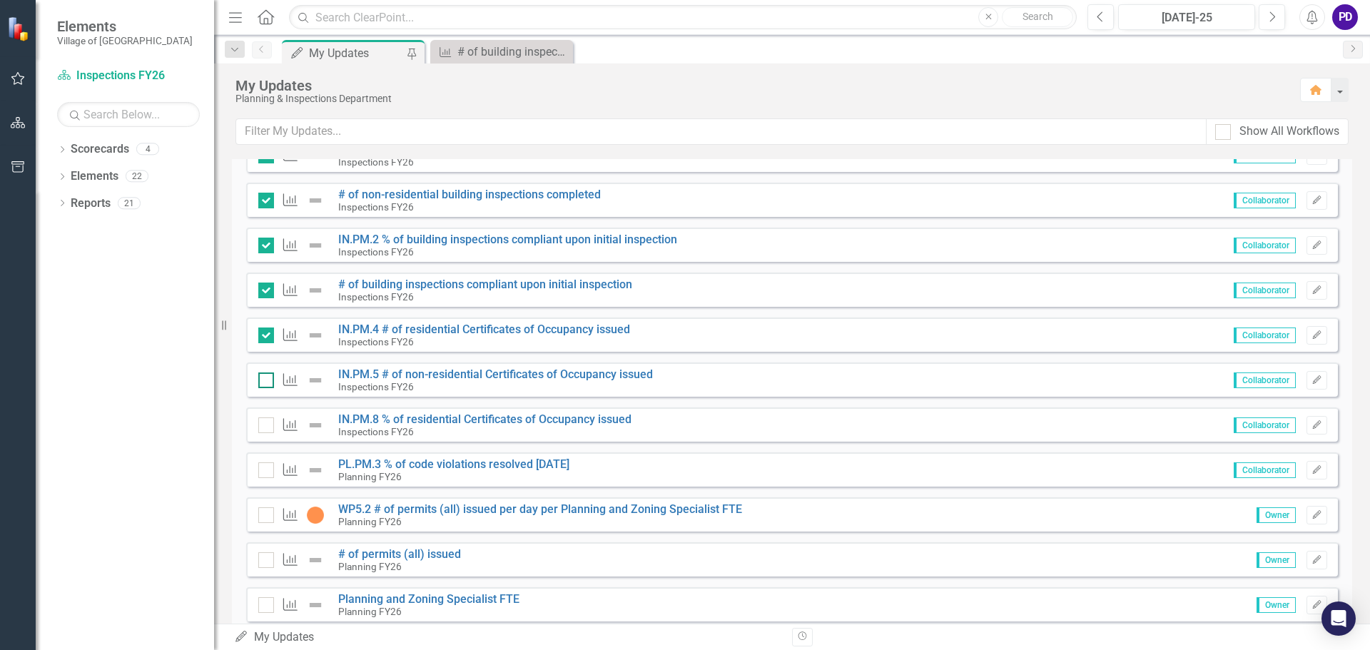
click at [265, 380] on input "checkbox" at bounding box center [262, 376] width 9 height 9
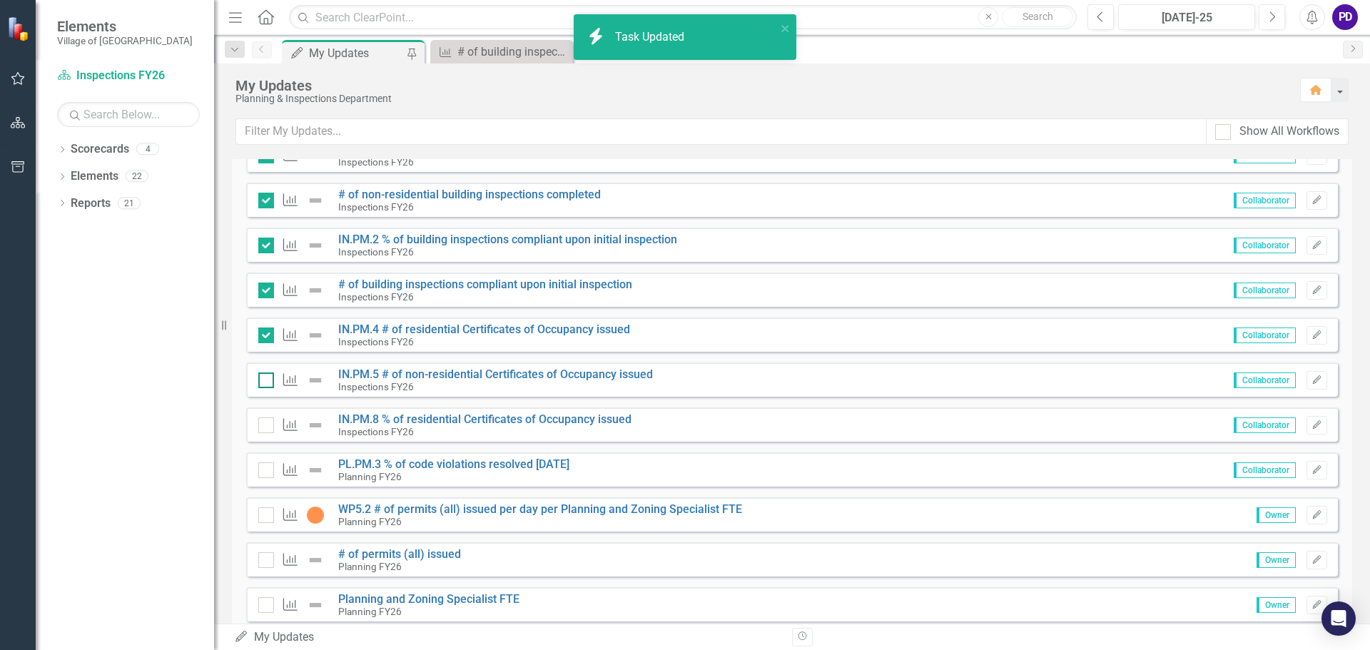
checkbox input "true"
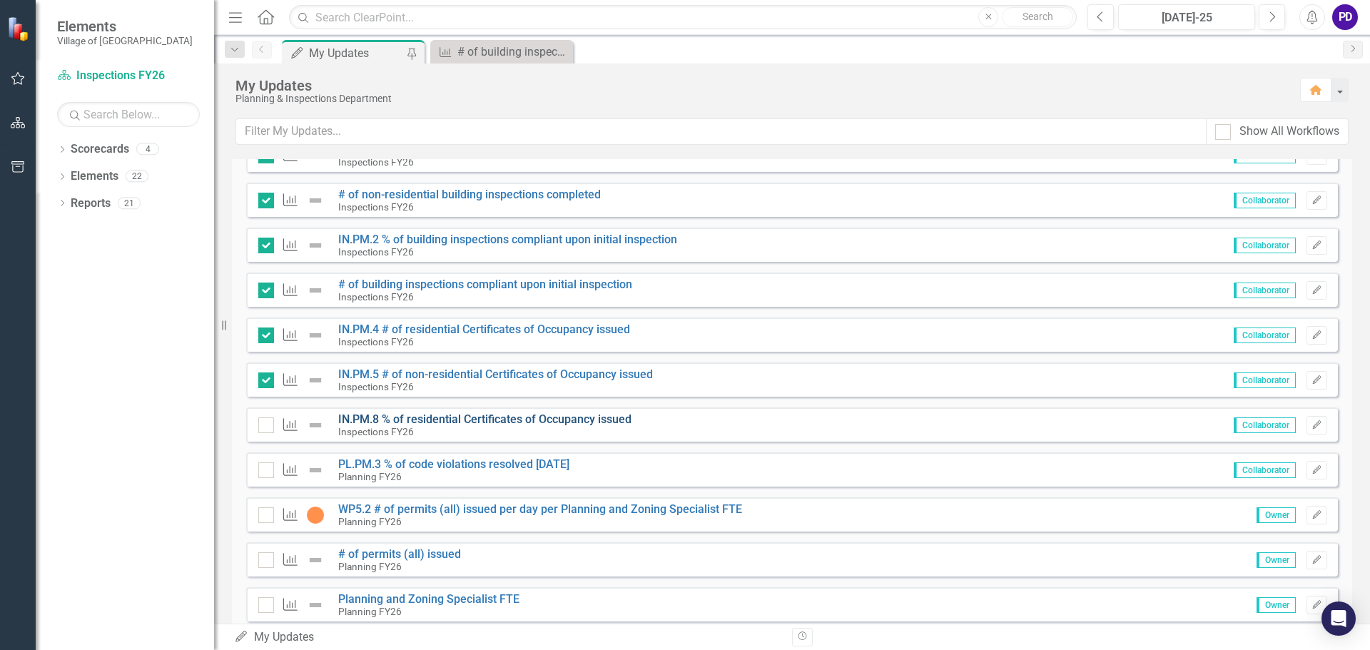
click at [448, 420] on link "IN.PM.8 % of residential Certificates of Occupancy issued" at bounding box center [484, 419] width 293 height 14
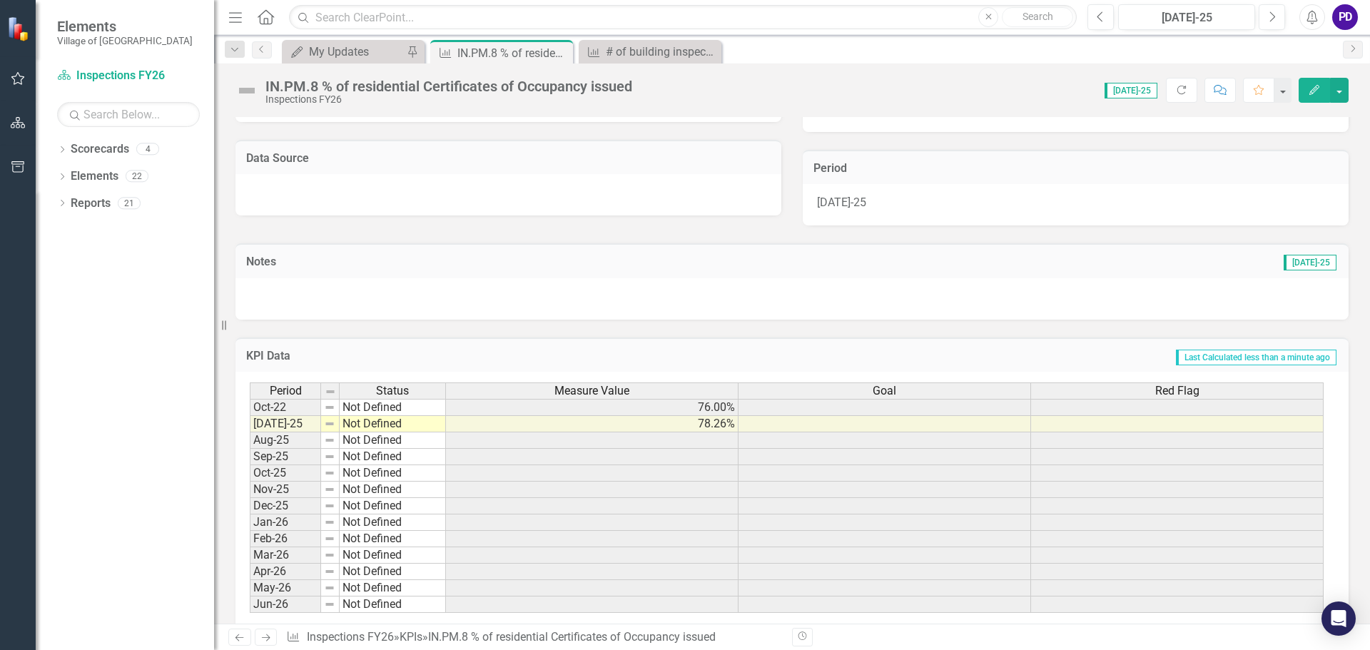
scroll to position [284, 0]
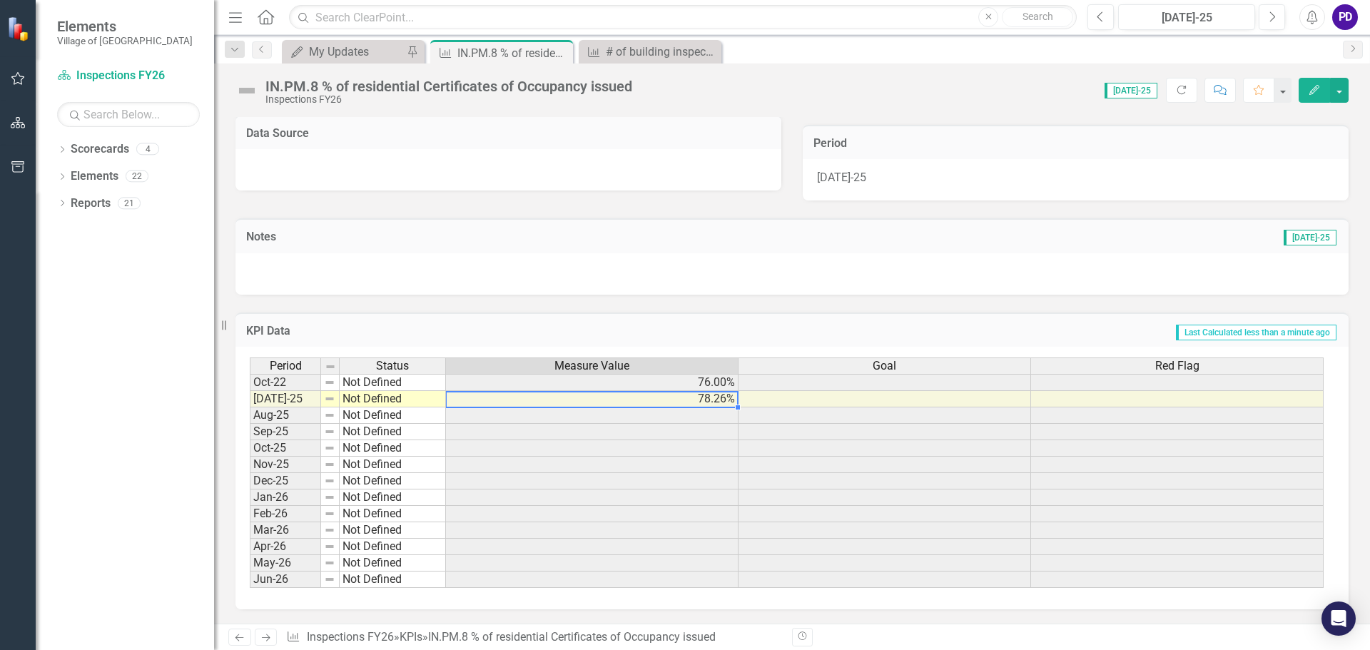
click at [663, 397] on td "78.26%" at bounding box center [592, 399] width 293 height 16
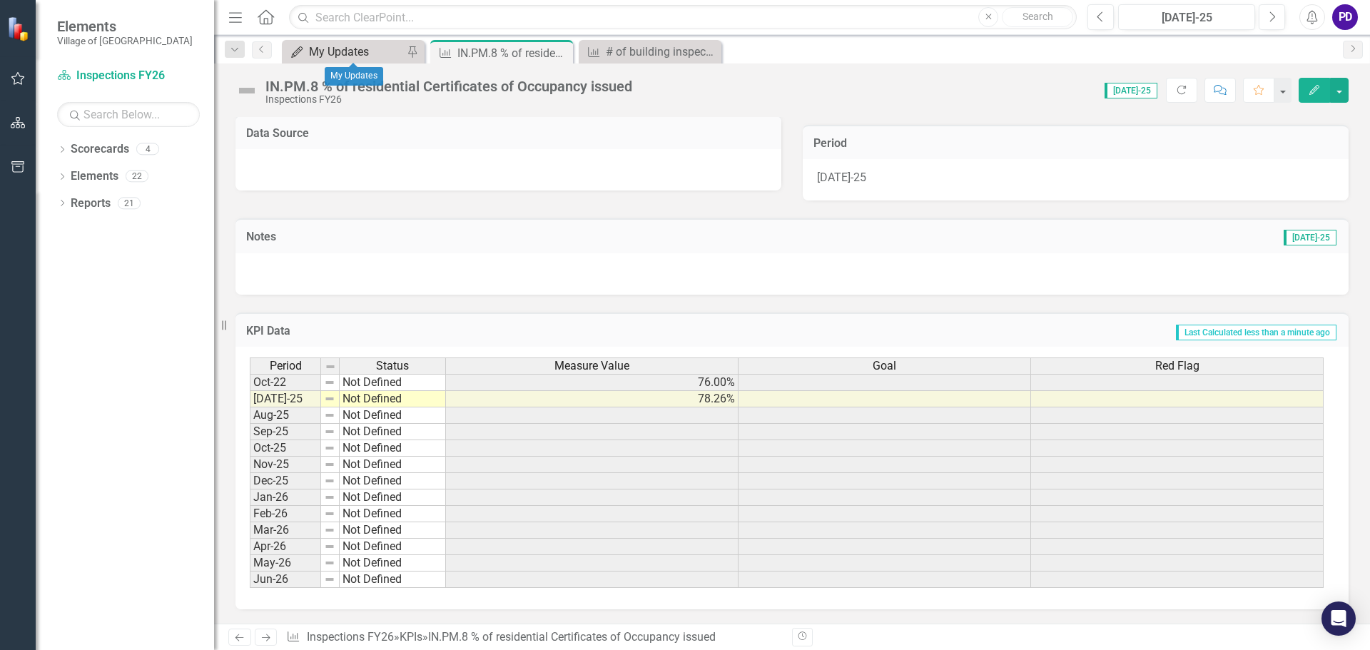
click at [382, 56] on div "My Updates" at bounding box center [356, 52] width 94 height 18
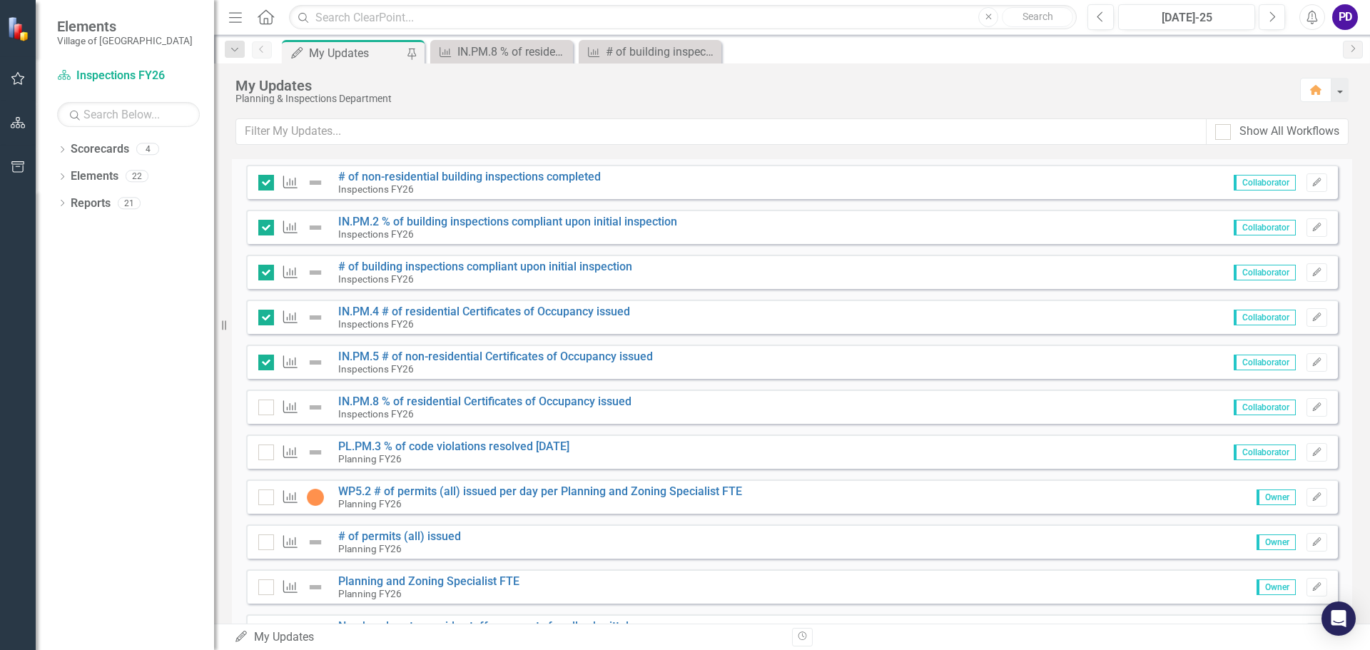
scroll to position [642, 0]
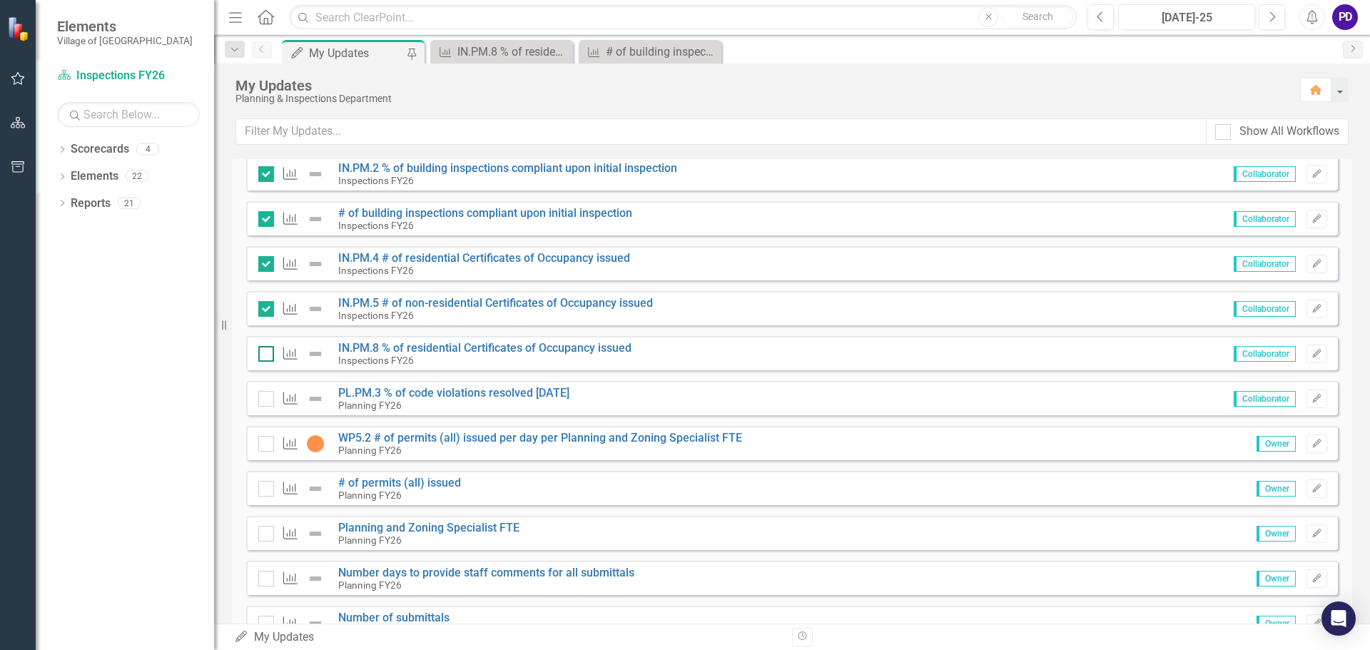
click at [270, 356] on div at bounding box center [266, 354] width 16 height 16
click at [268, 355] on input "checkbox" at bounding box center [262, 350] width 9 height 9
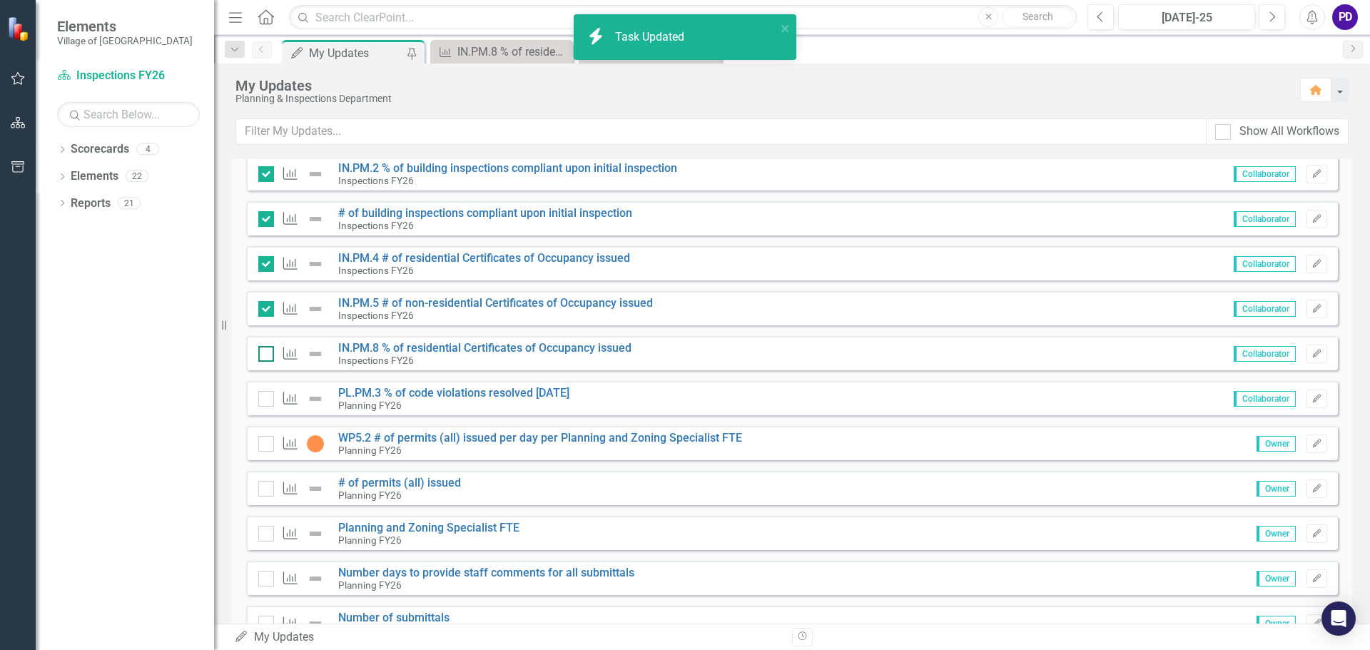
checkbox input "true"
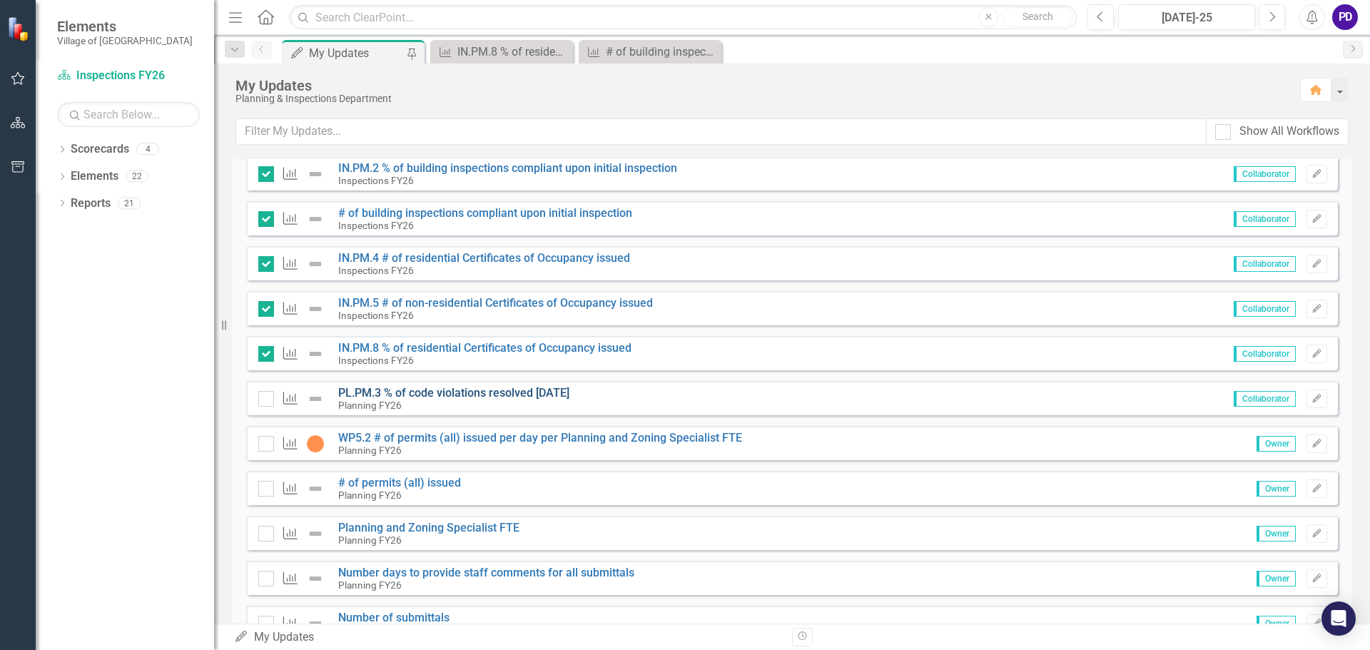
click at [410, 395] on link "PL.PM.3 % of code violations resolved [DATE]" at bounding box center [453, 393] width 231 height 14
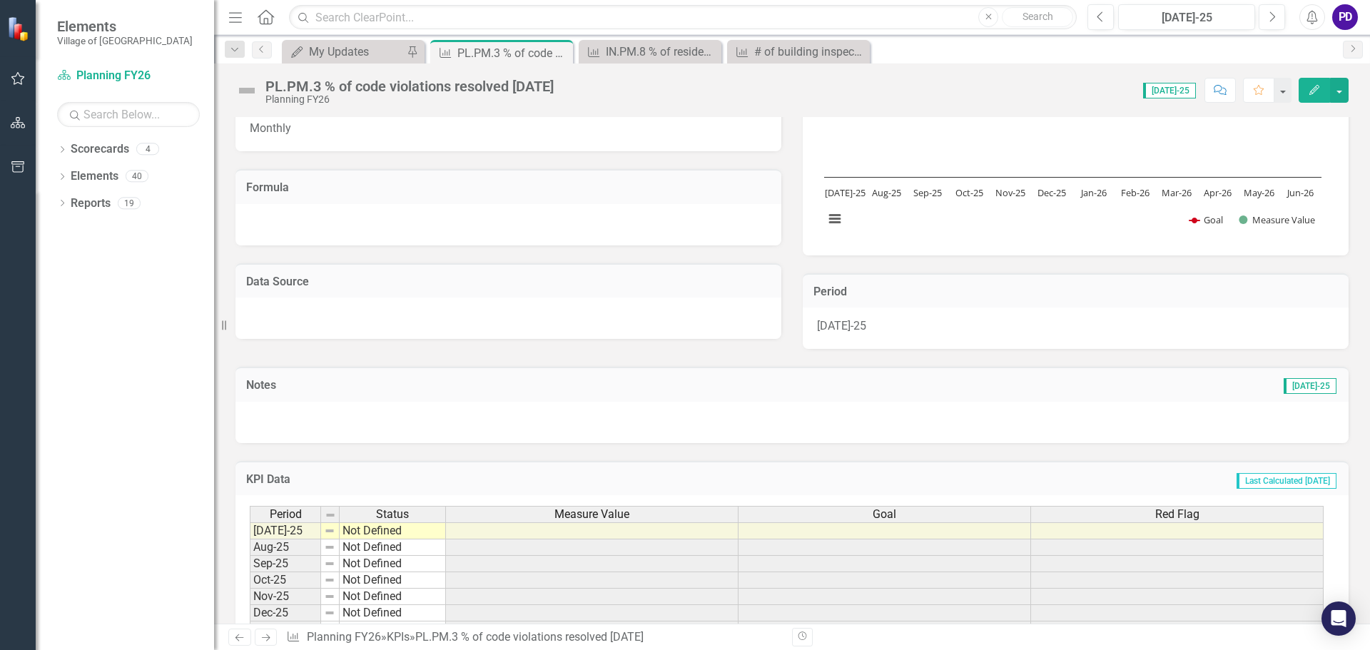
scroll to position [268, 0]
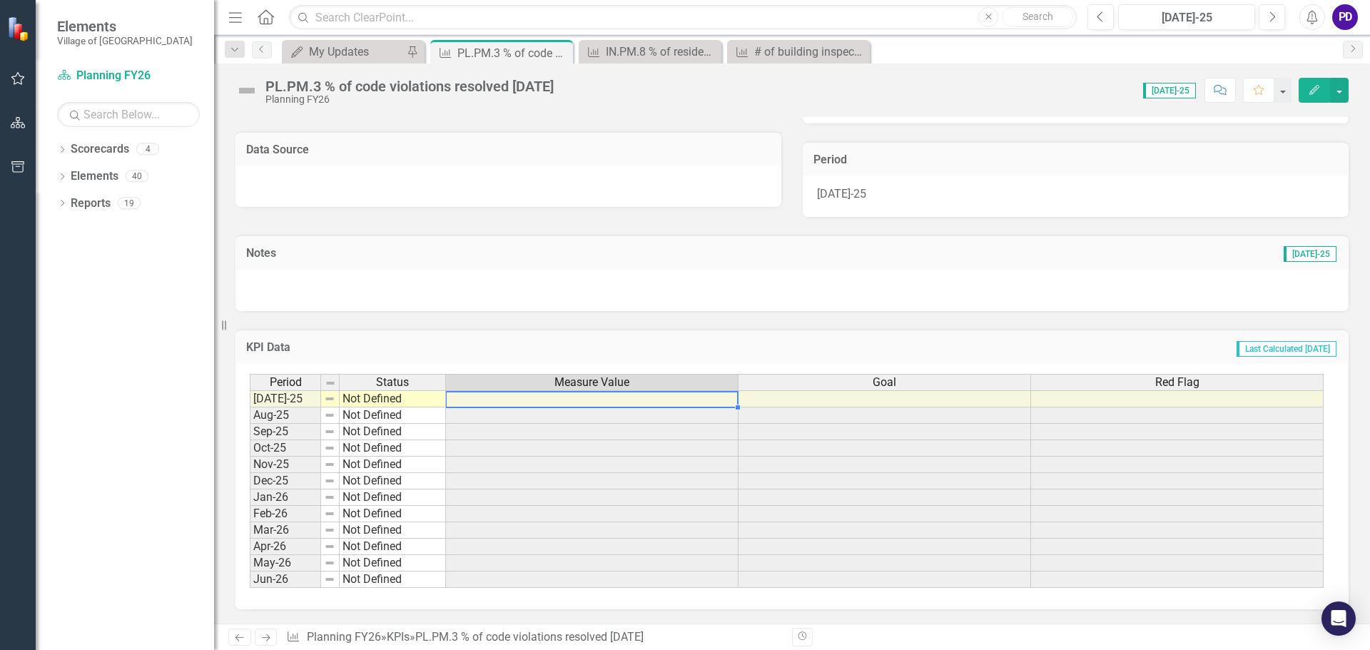
click at [581, 402] on td at bounding box center [592, 398] width 293 height 17
click at [524, 400] on td at bounding box center [592, 398] width 293 height 17
click at [531, 400] on td at bounding box center [592, 398] width 293 height 17
click at [562, 391] on div "Period Status Measure Value Goal Red Flag [DATE]-25 Not Defined Aug-25 Not Defi…" at bounding box center [787, 481] width 1074 height 215
click at [477, 395] on td at bounding box center [592, 398] width 293 height 17
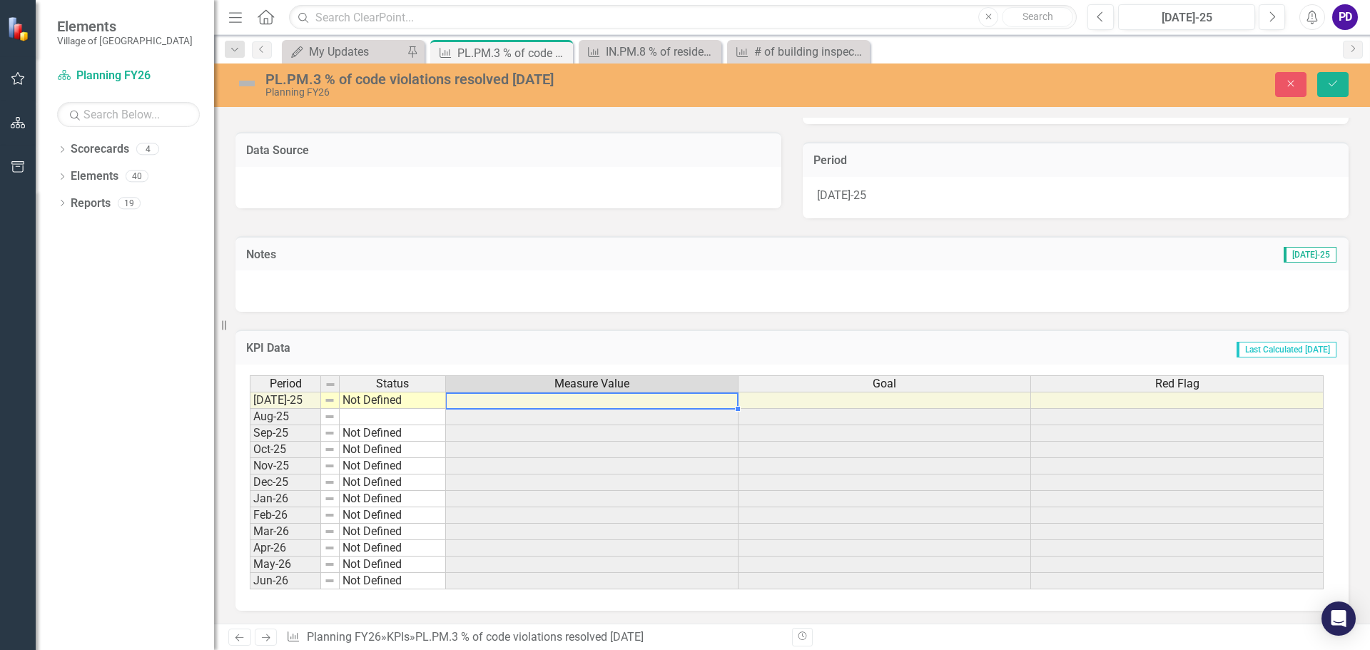
click at [520, 400] on td at bounding box center [592, 400] width 293 height 17
click at [719, 388] on div "Measure Value" at bounding box center [592, 384] width 292 height 16
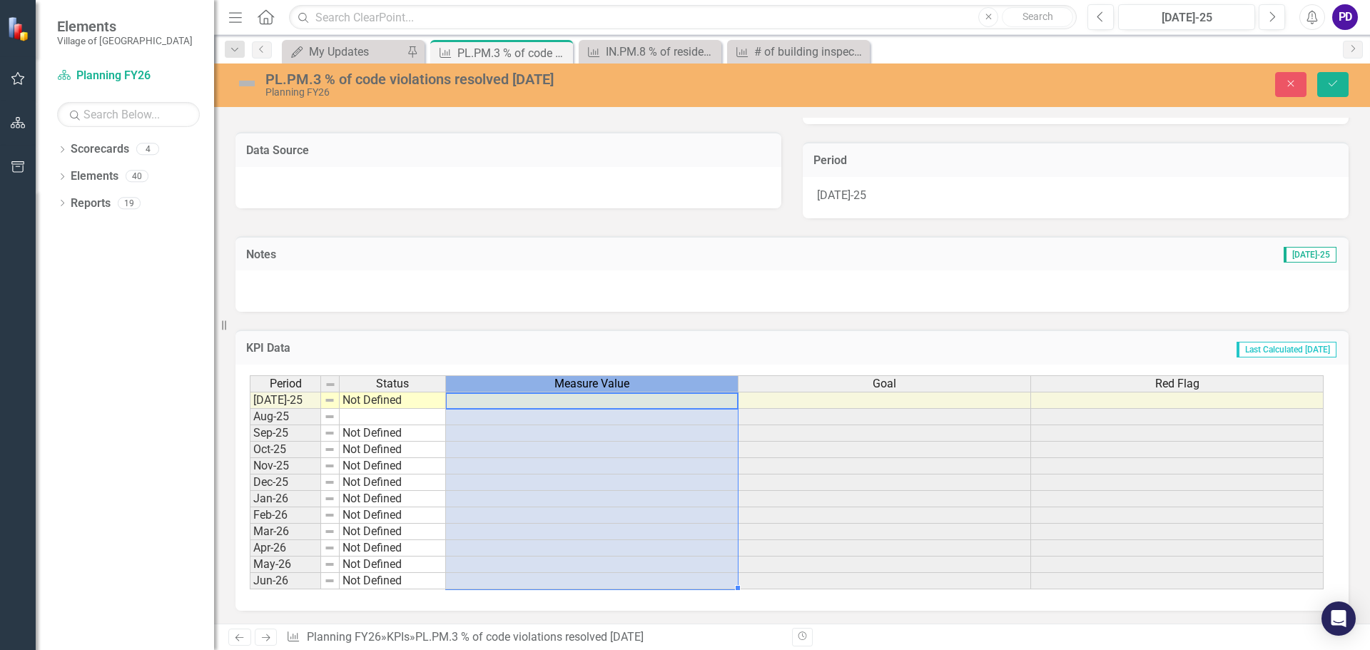
click at [543, 254] on h3 "Notes" at bounding box center [440, 254] width 389 height 13
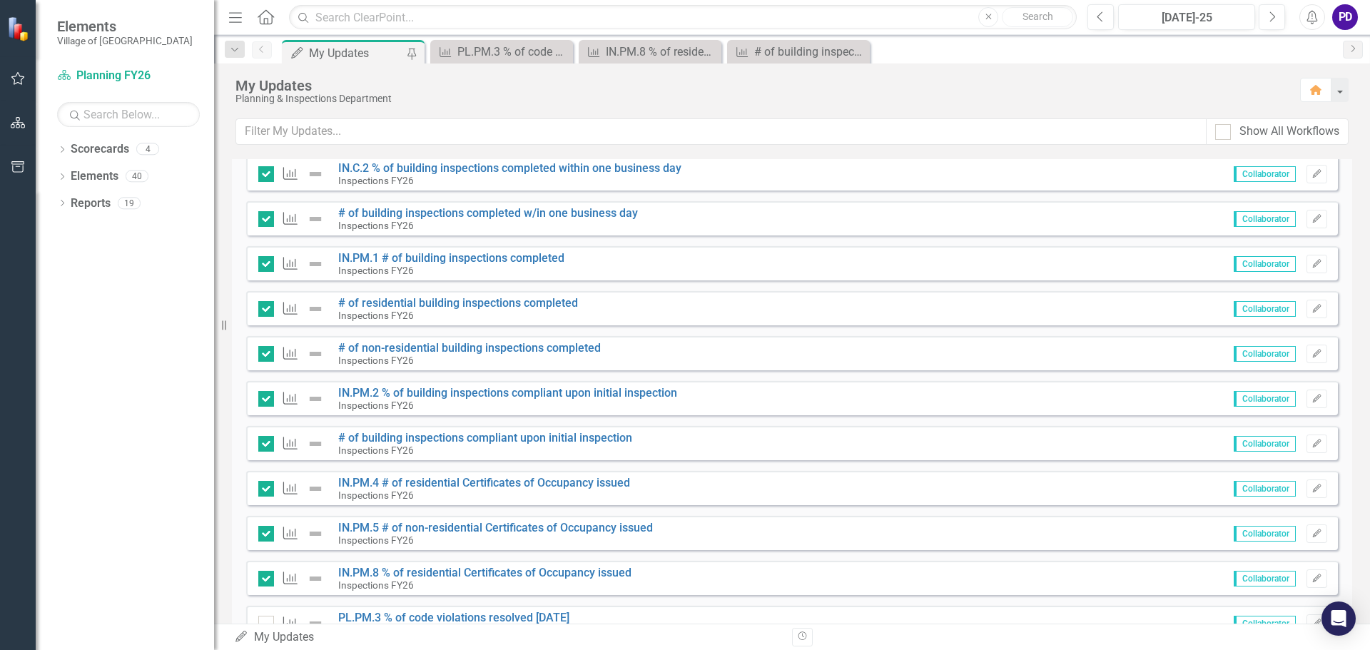
scroll to position [499, 0]
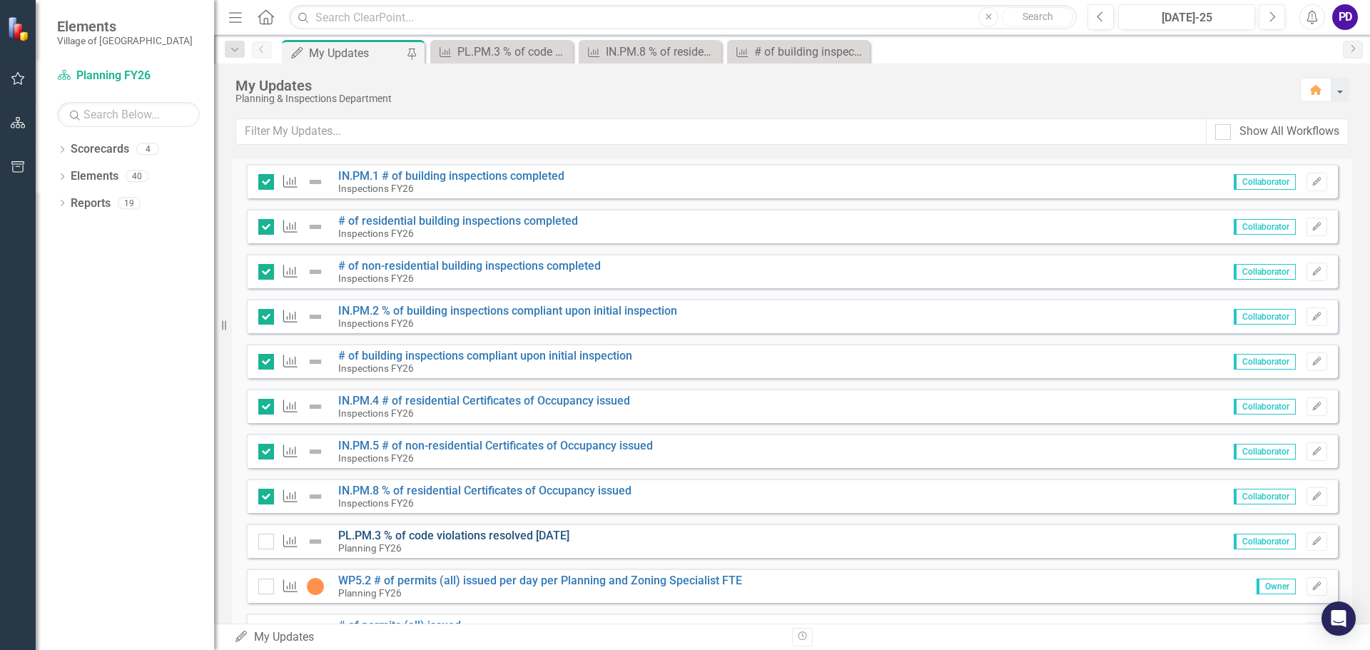
click at [420, 534] on link "PL.PM.3 % of code violations resolved [DATE]" at bounding box center [453, 536] width 231 height 14
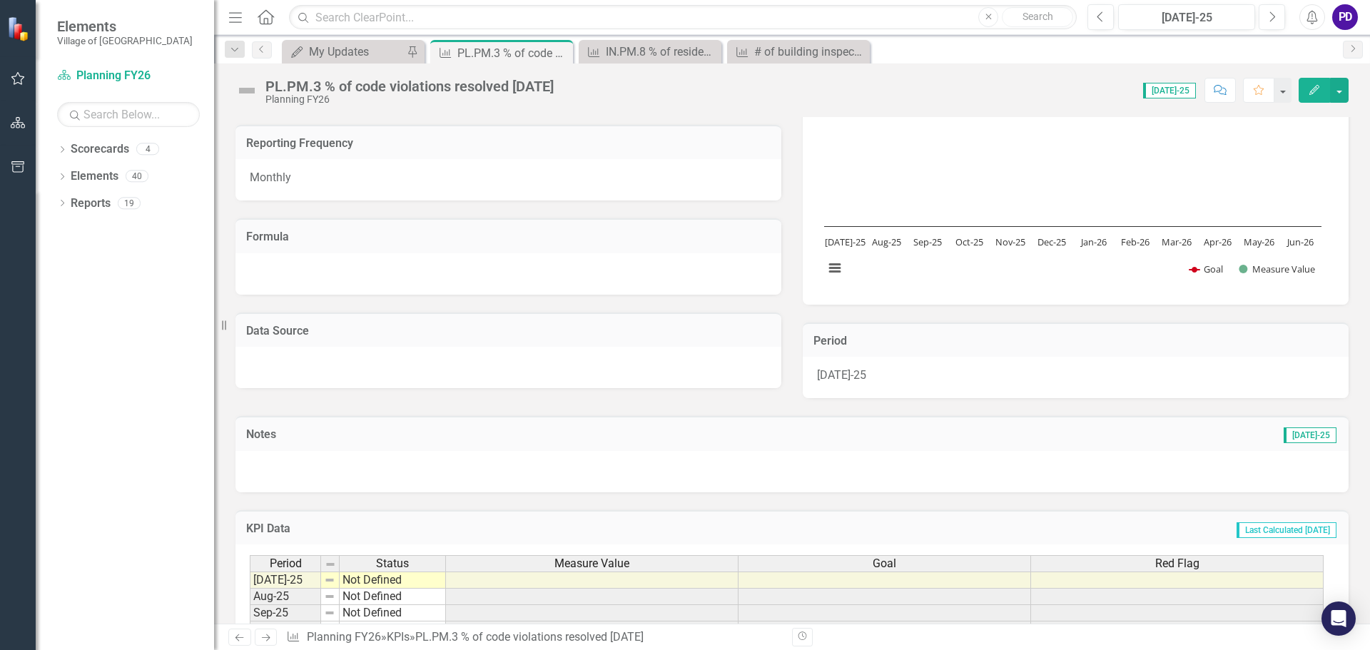
scroll to position [214, 0]
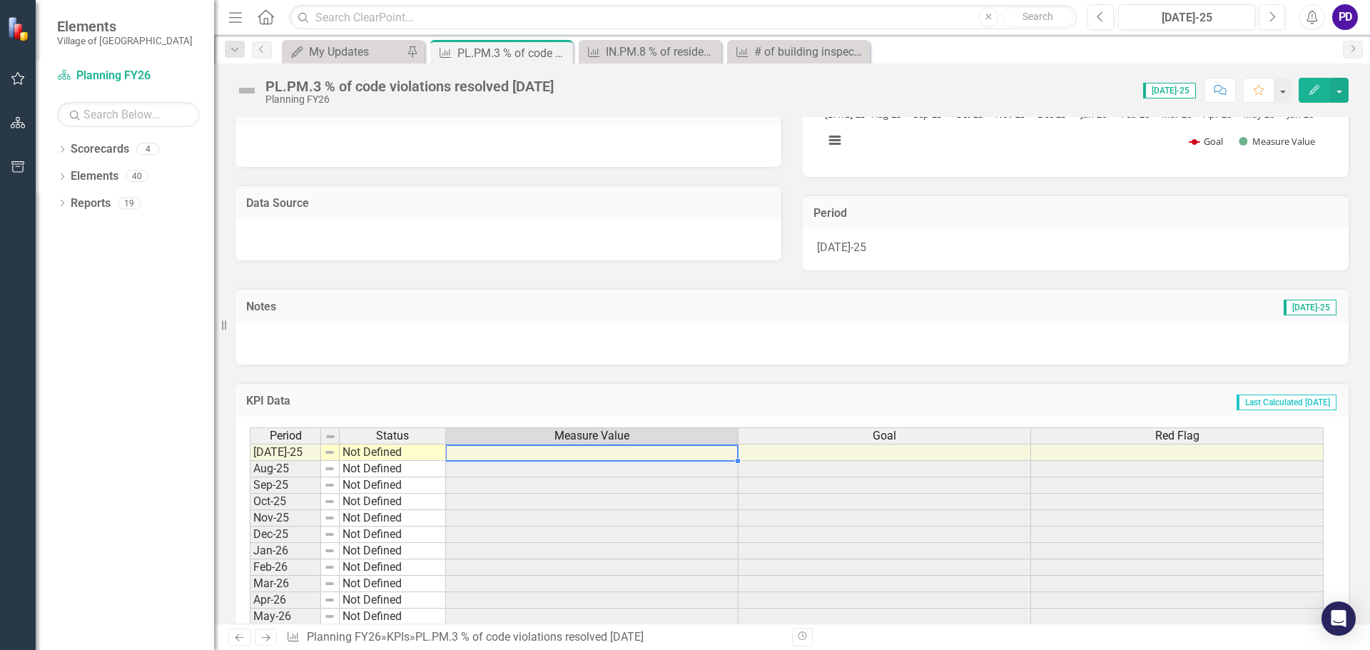
click at [635, 452] on td at bounding box center [592, 452] width 293 height 17
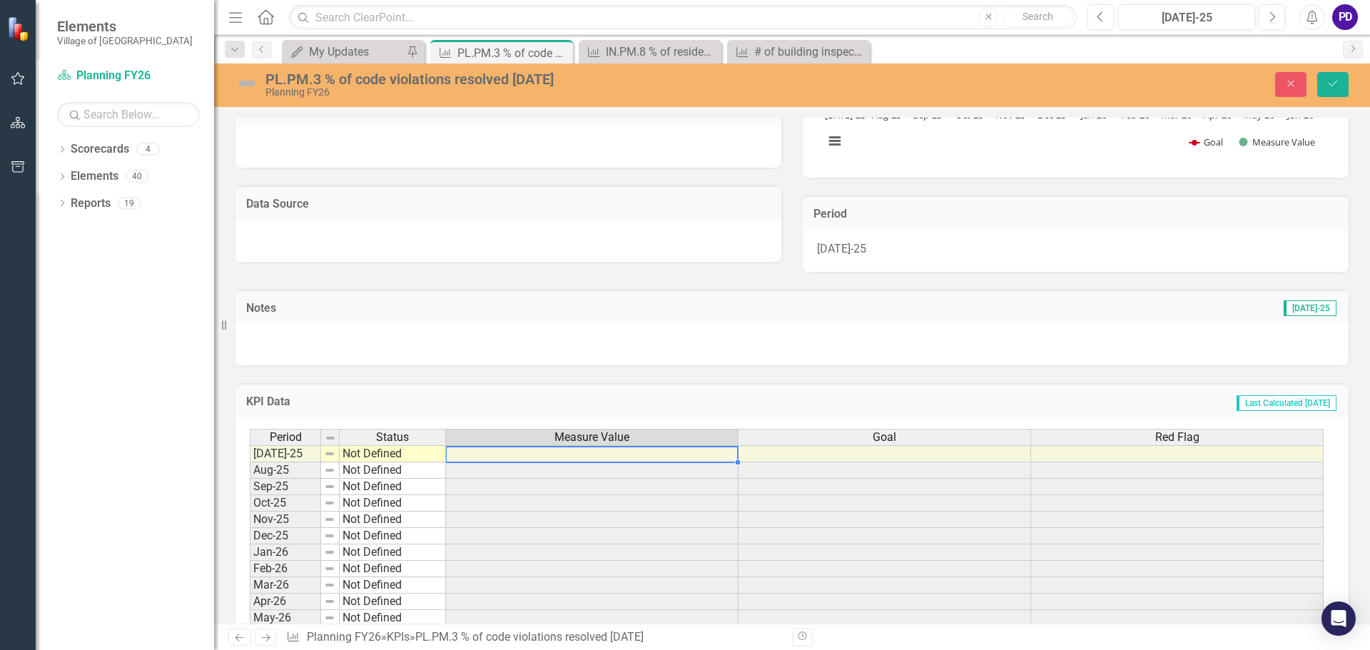
click at [584, 454] on td at bounding box center [592, 453] width 293 height 17
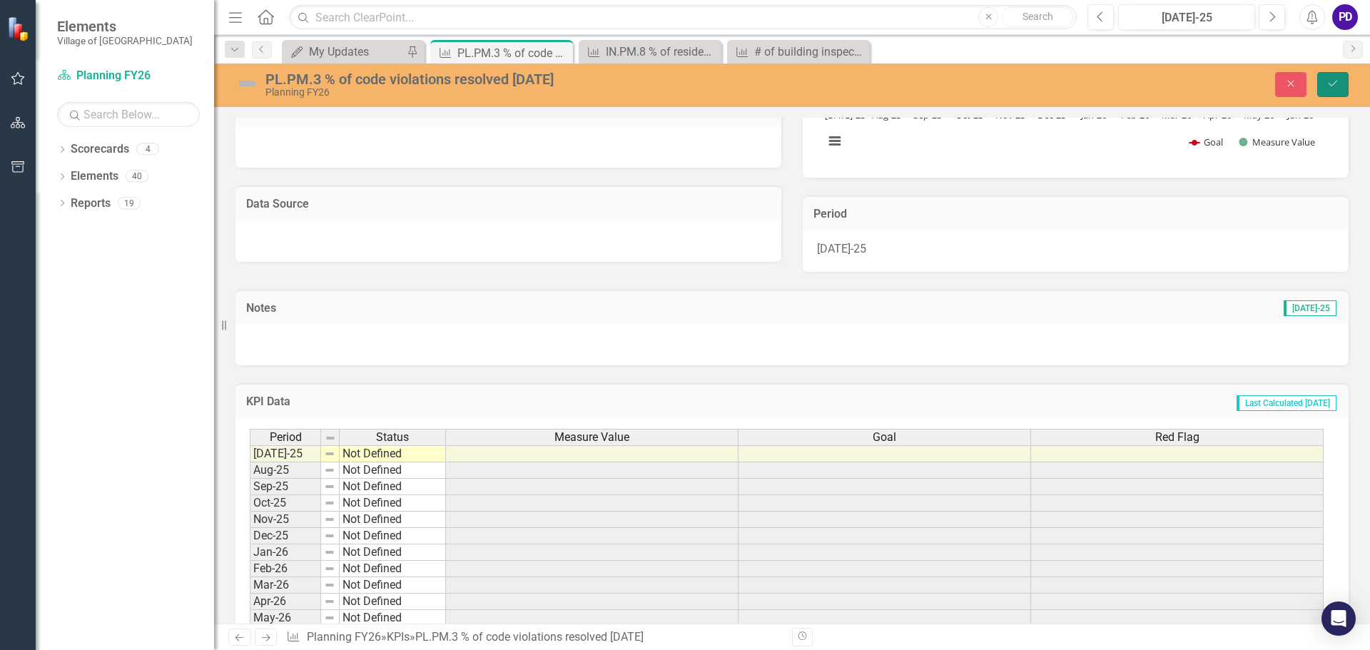
click at [1338, 92] on button "Save" at bounding box center [1332, 84] width 31 height 25
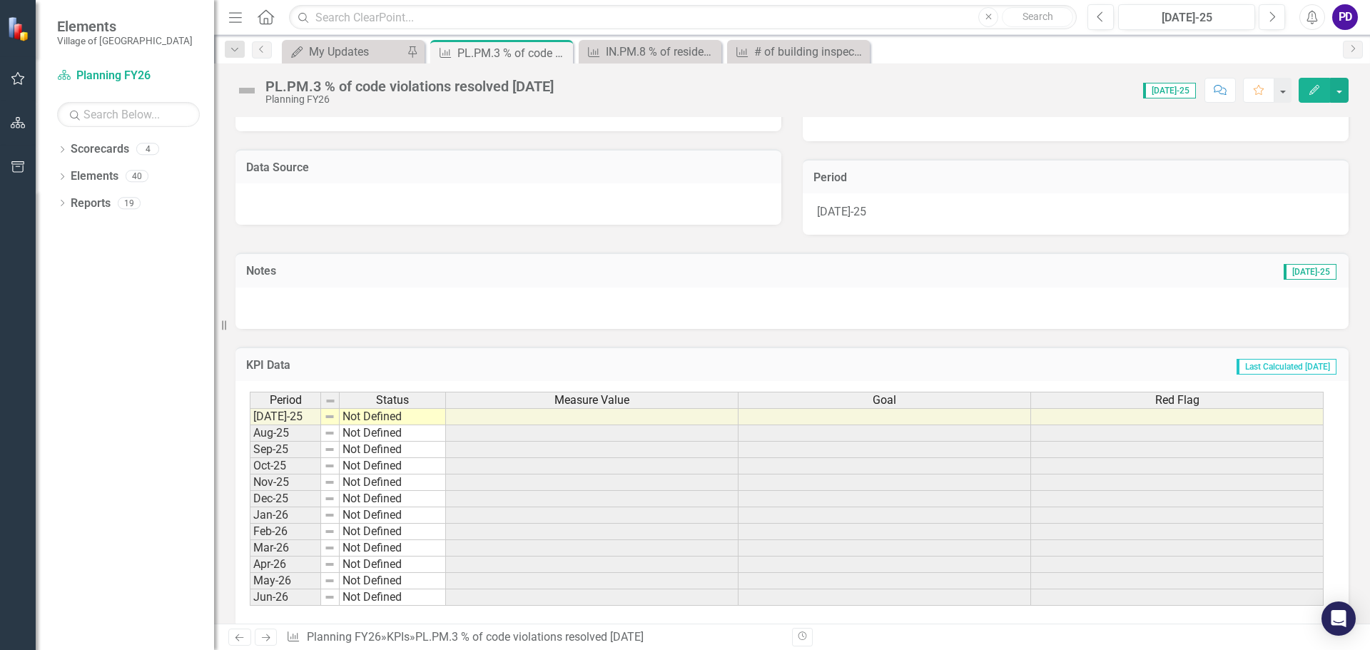
scroll to position [268, 0]
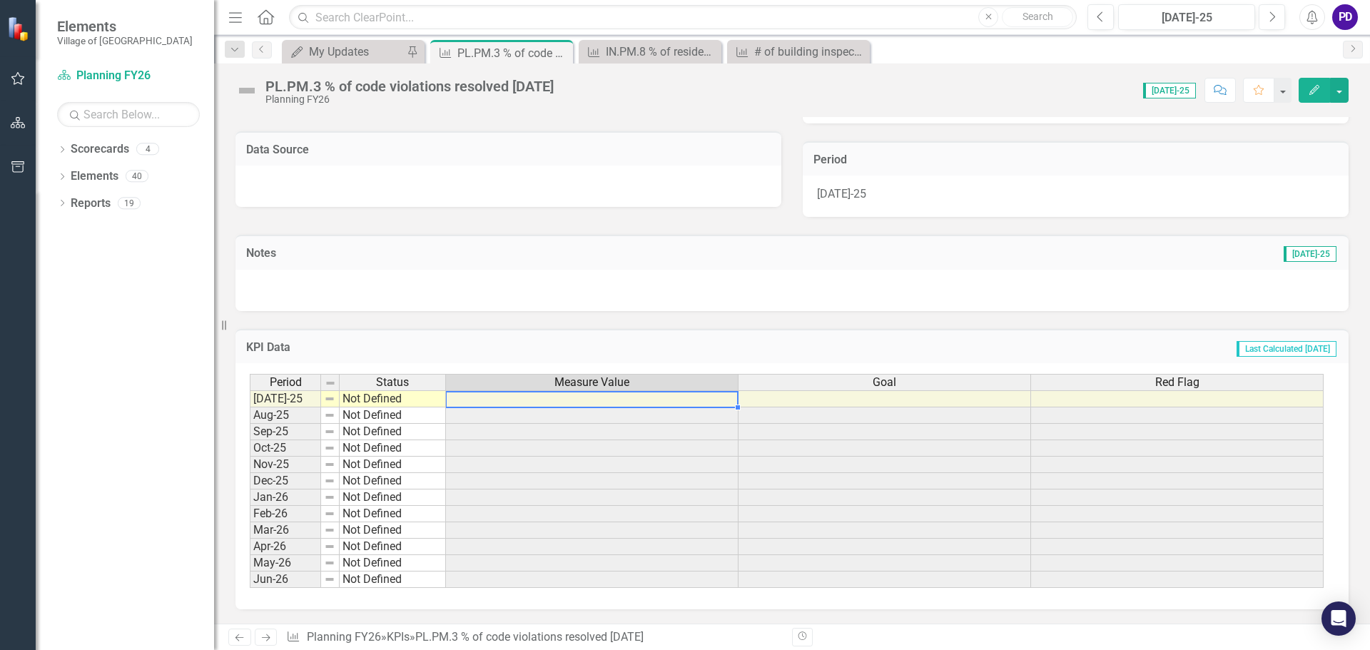
click at [545, 403] on td at bounding box center [592, 398] width 293 height 17
click at [597, 402] on td at bounding box center [592, 398] width 293 height 17
click at [1342, 89] on button "button" at bounding box center [1339, 90] width 19 height 25
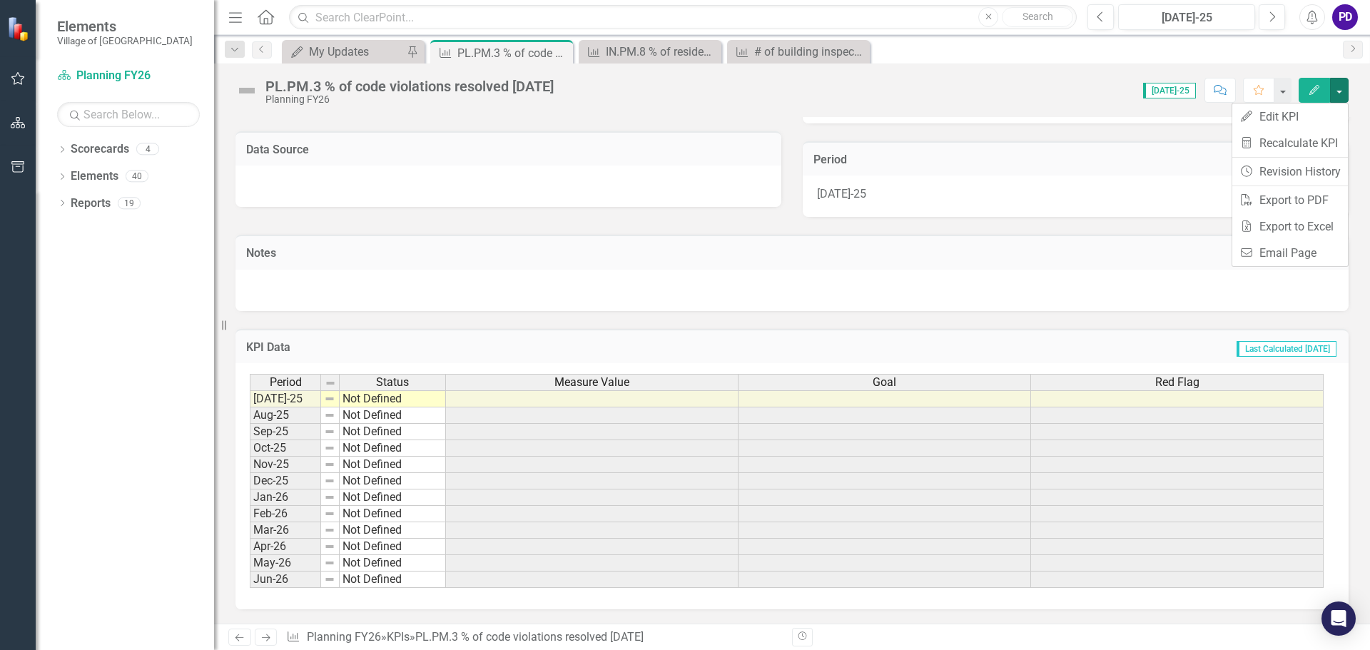
click at [587, 270] on div at bounding box center [791, 290] width 1113 height 41
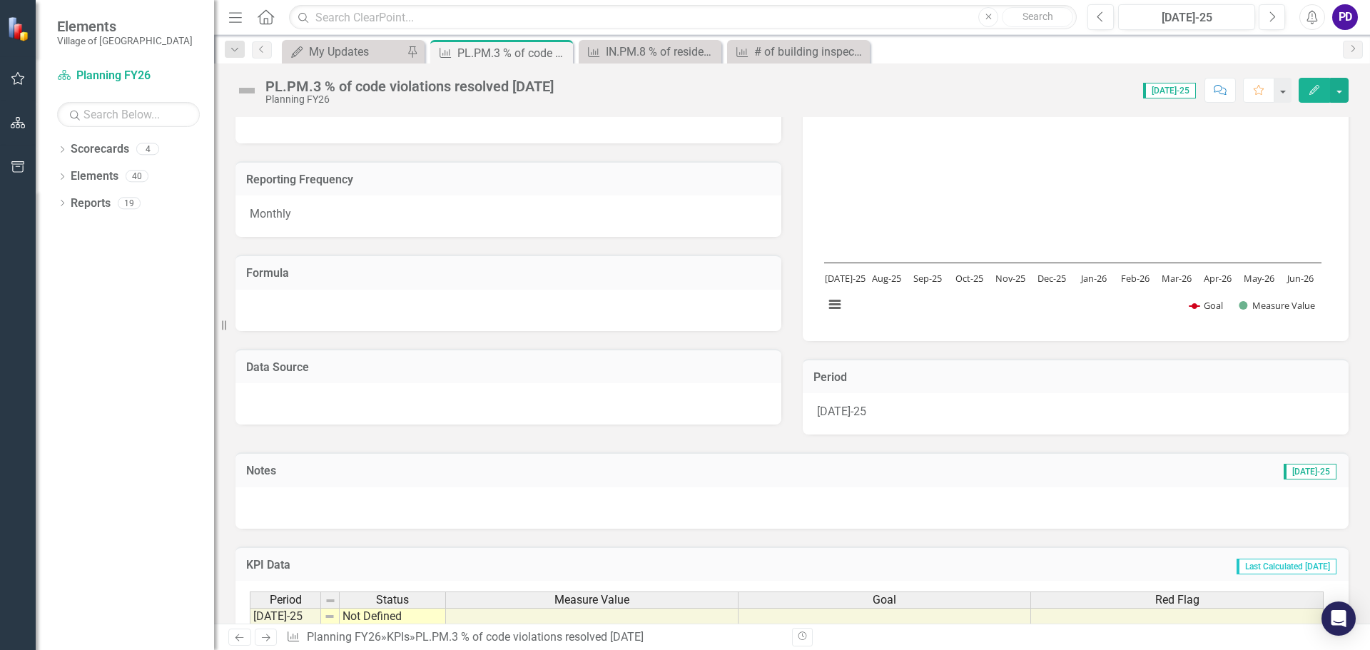
scroll to position [0, 0]
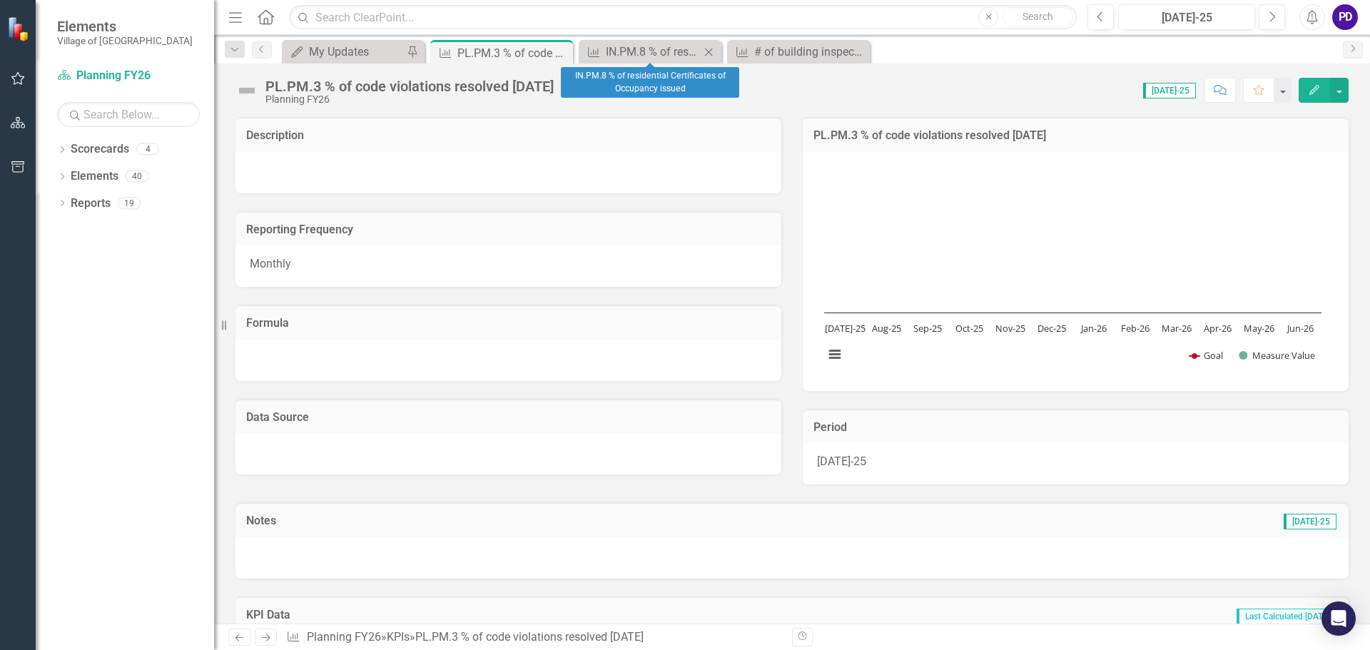
click at [714, 54] on icon "Close" at bounding box center [708, 51] width 14 height 11
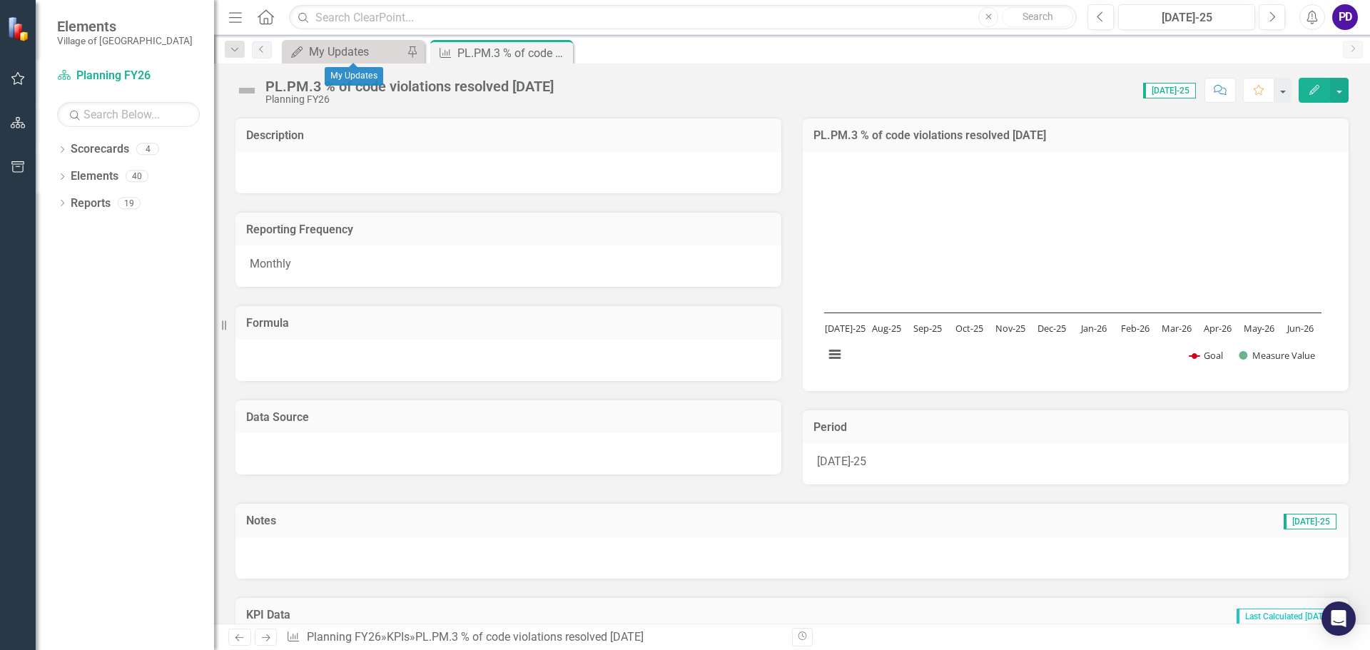
click at [315, 41] on div "My Updates My Updates Pin" at bounding box center [353, 52] width 143 height 24
click at [326, 51] on div "My Updates" at bounding box center [356, 52] width 94 height 18
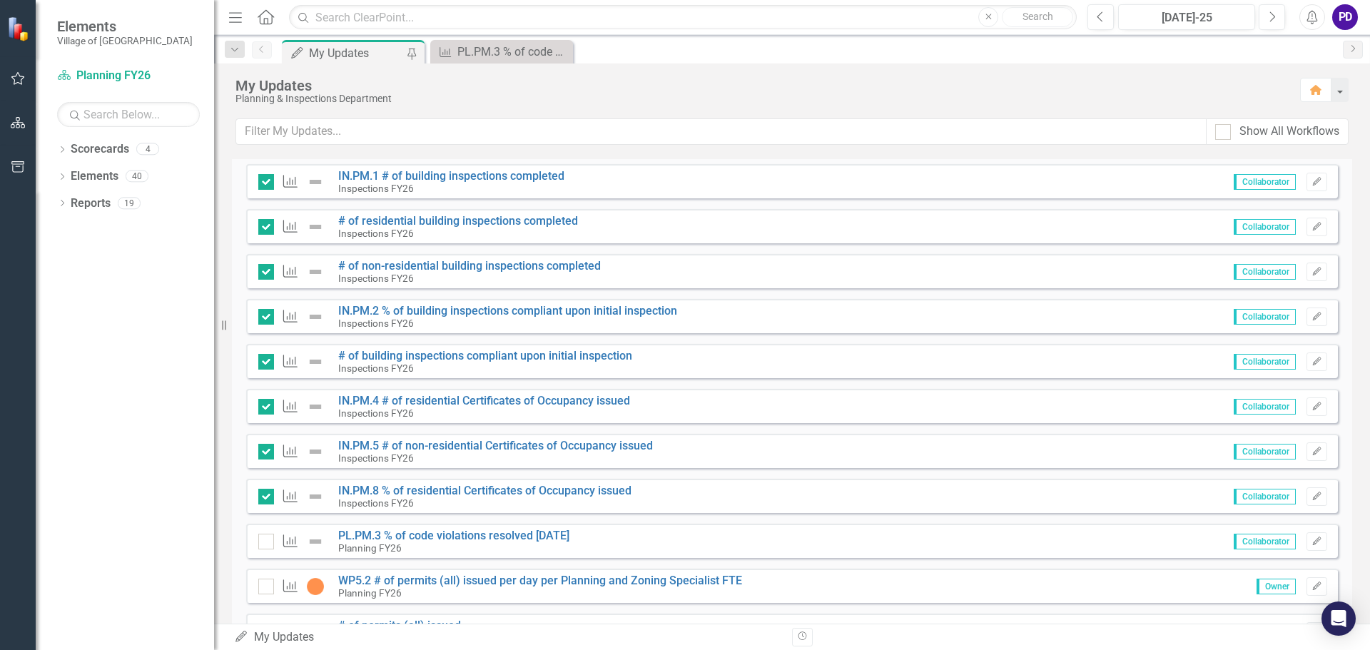
scroll to position [571, 0]
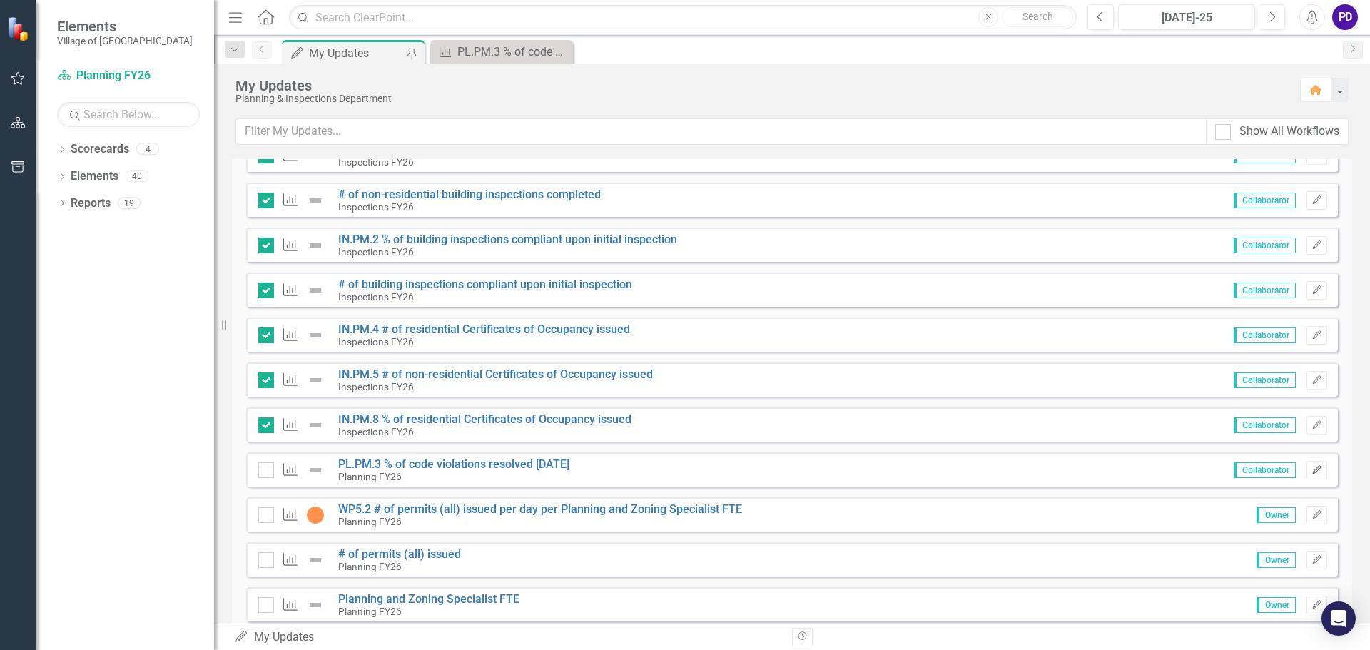
click at [1312, 473] on icon "Edit" at bounding box center [1317, 470] width 11 height 9
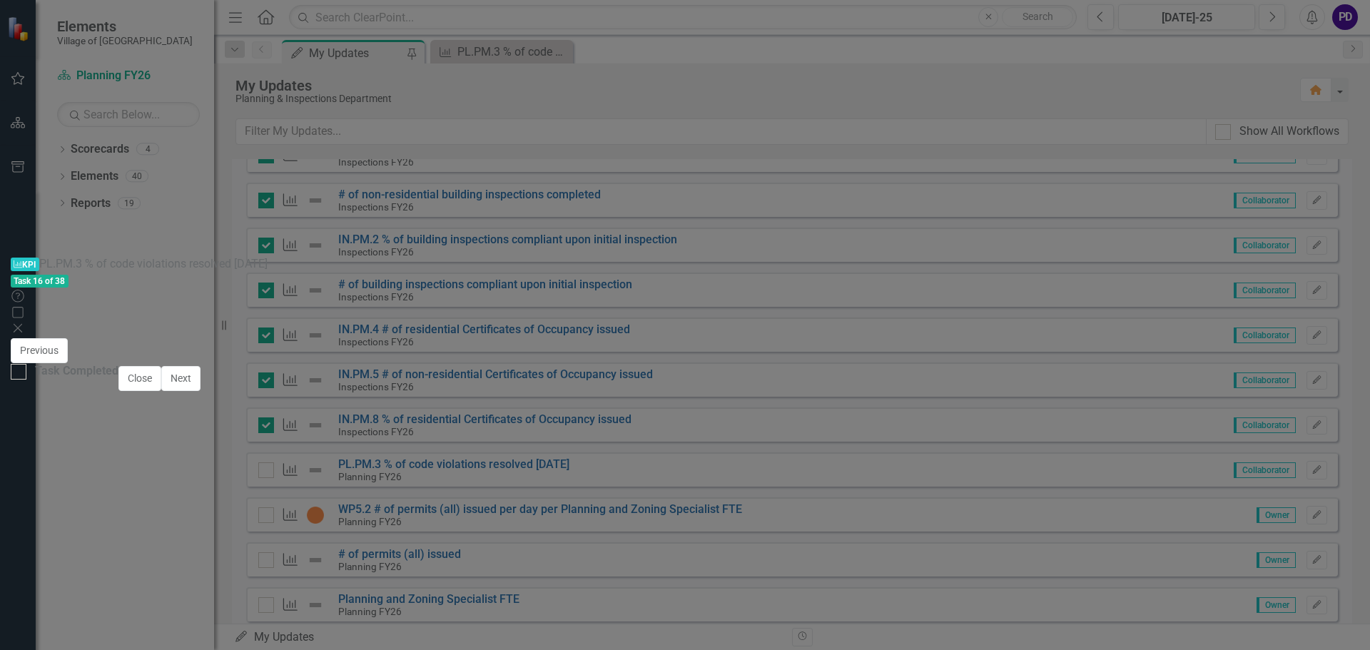
scroll to position [214, 0]
